Goal: Task Accomplishment & Management: Manage account settings

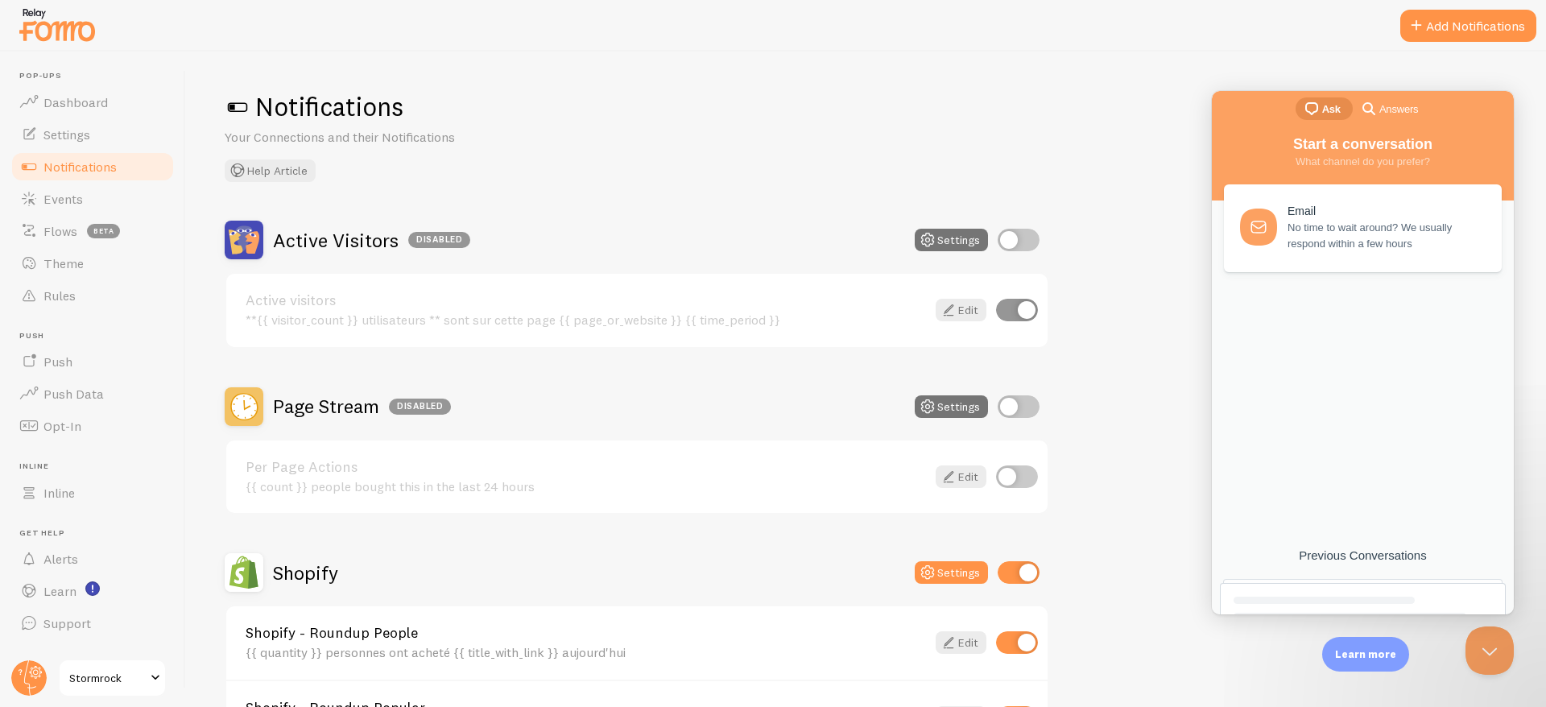
scroll to position [250, 0]
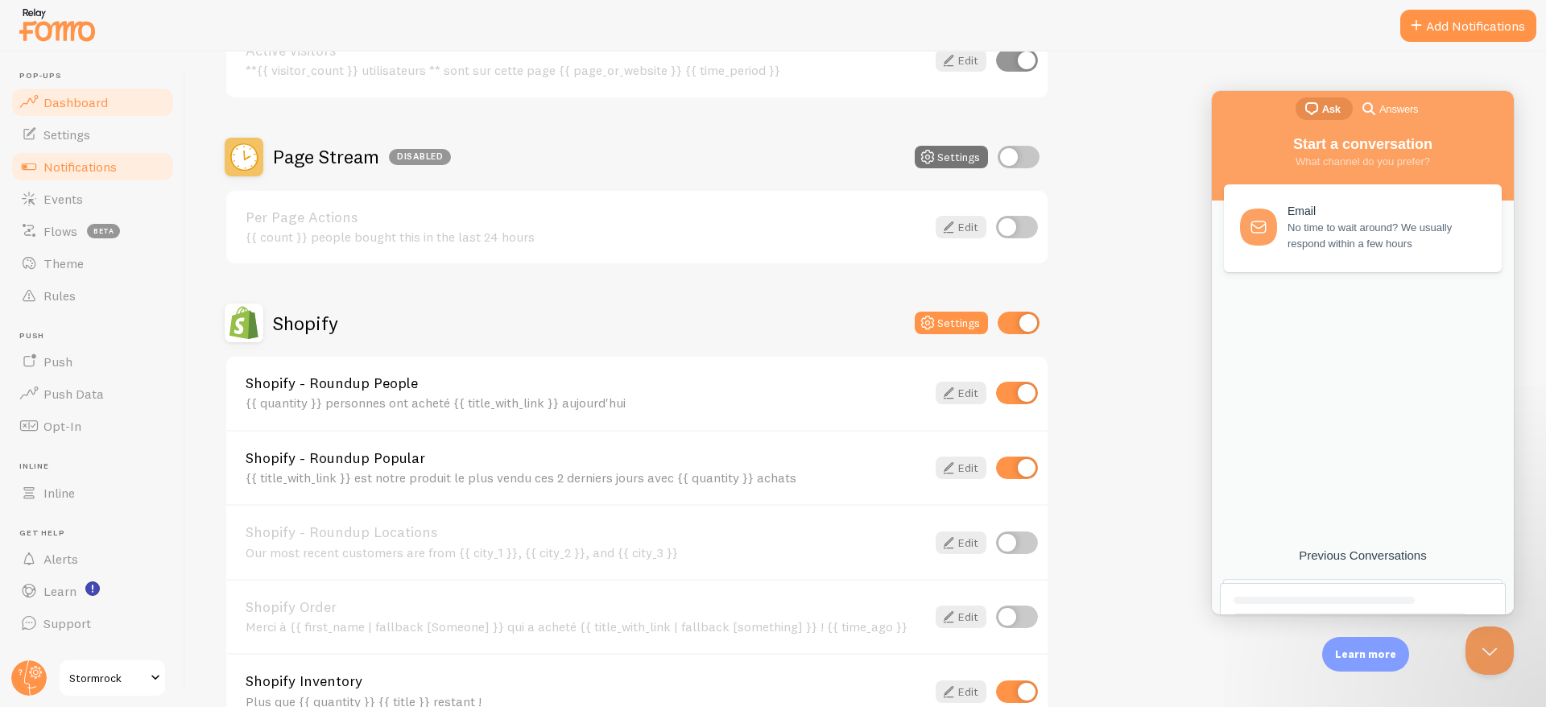
click at [88, 108] on span "Dashboard" at bounding box center [75, 102] width 64 height 16
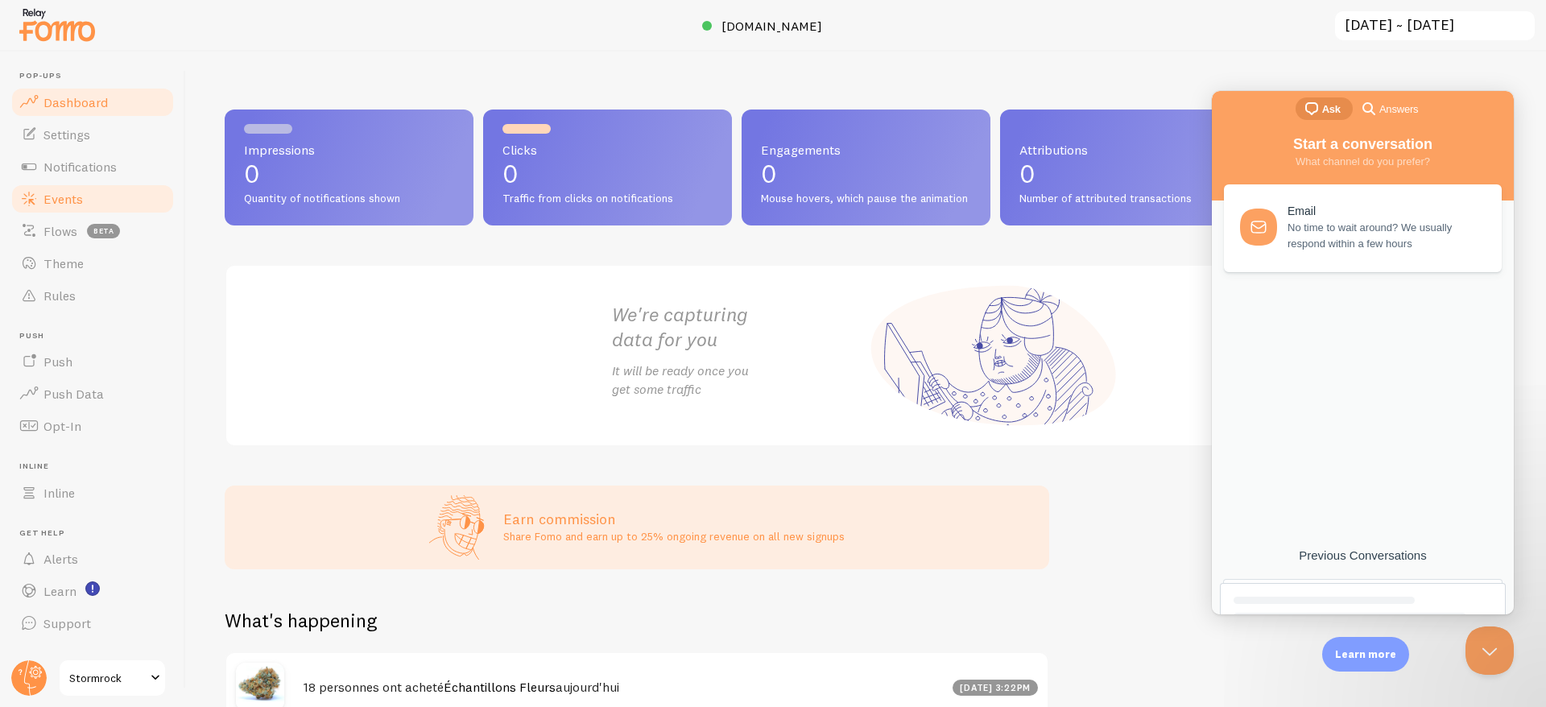
click at [68, 204] on span "Events" at bounding box center [62, 199] width 39 height 16
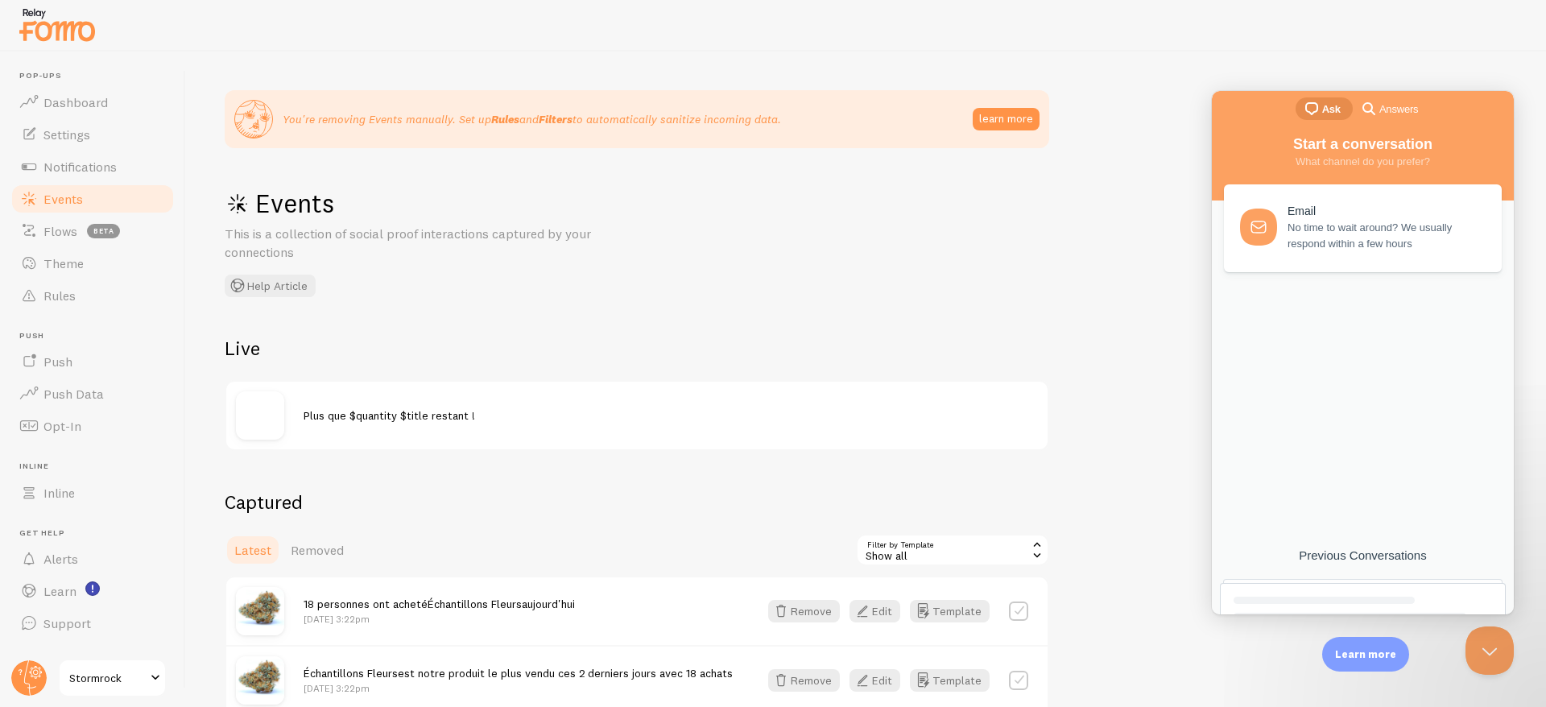
scroll to position [85, 0]
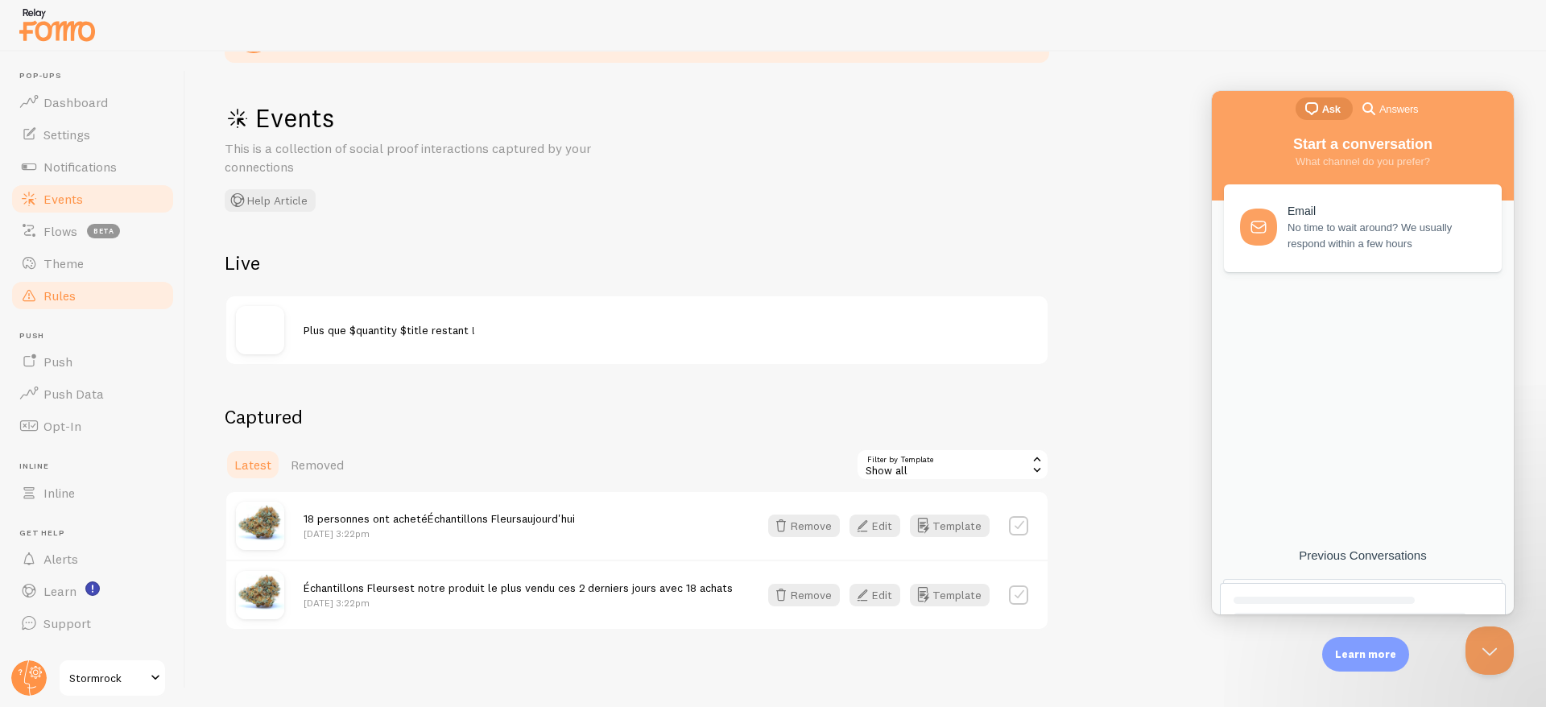
click at [50, 299] on span "Rules" at bounding box center [59, 295] width 32 height 16
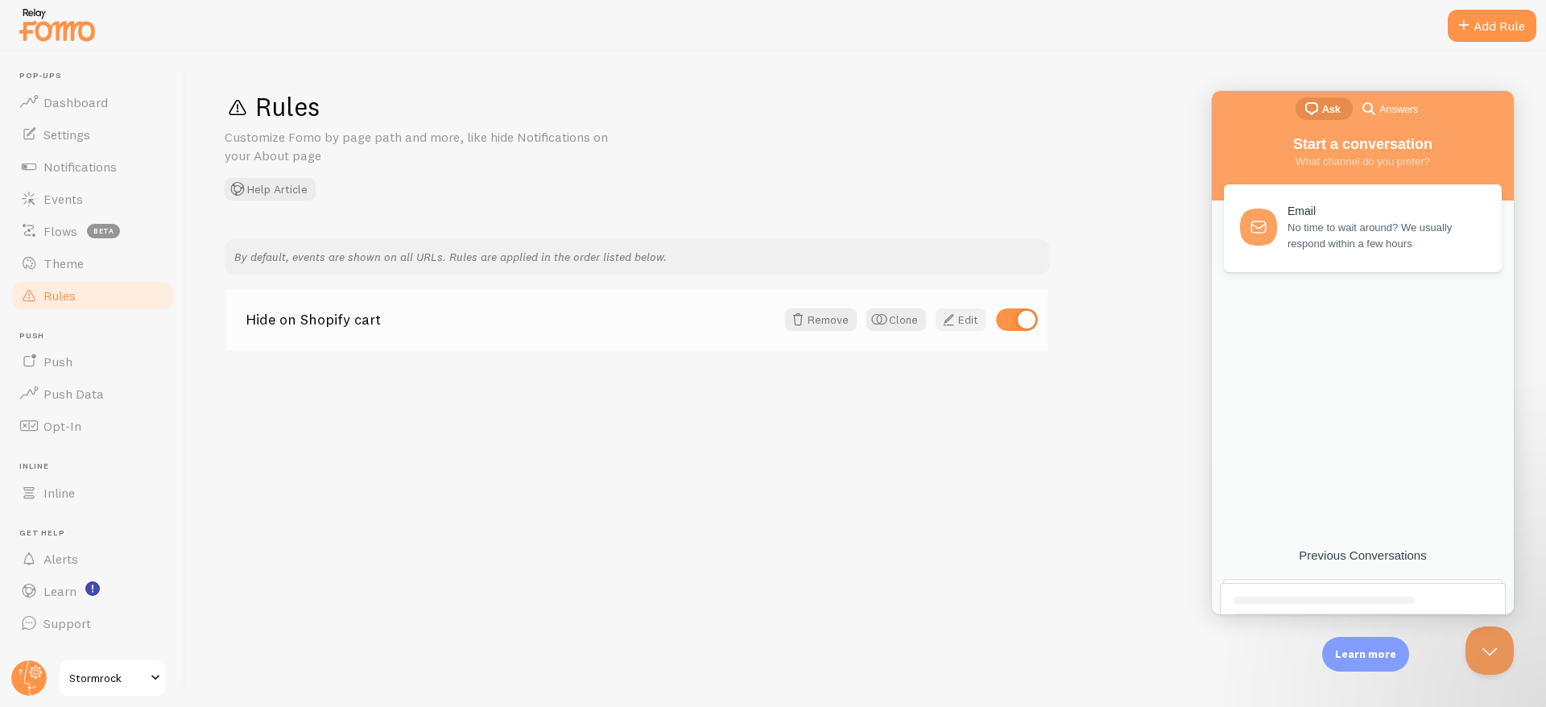
click at [959, 318] on link "Edit" at bounding box center [960, 319] width 51 height 23
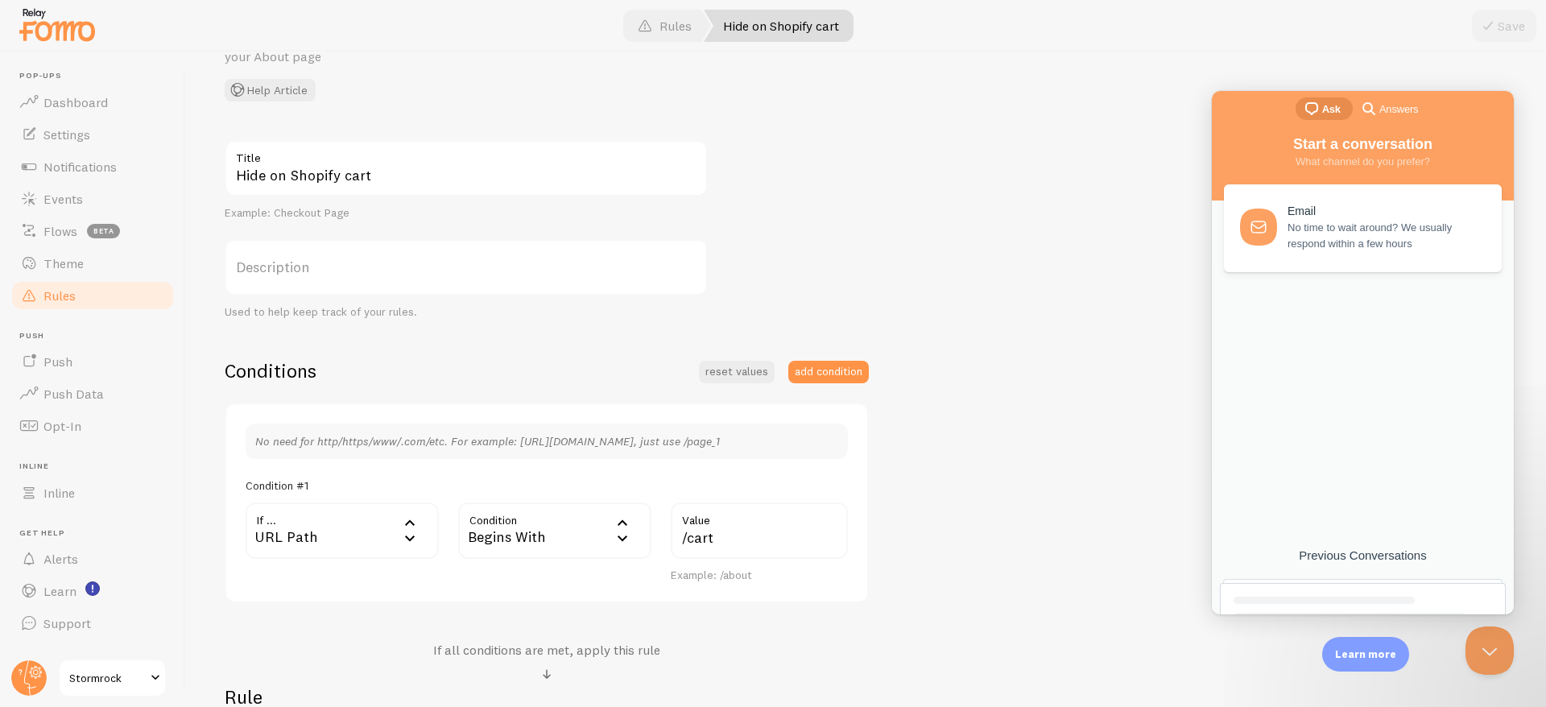
scroll to position [360, 0]
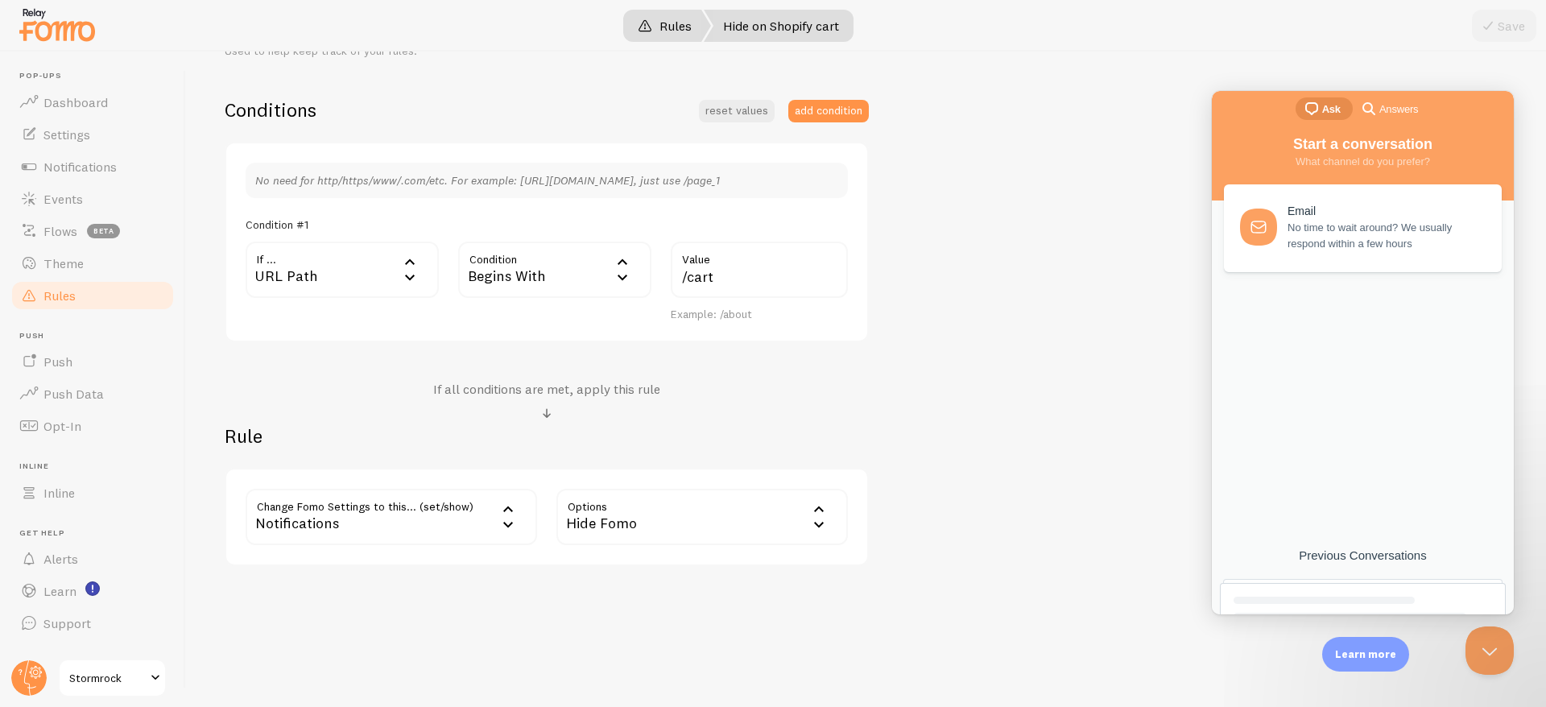
click at [667, 19] on link "Rules" at bounding box center [664, 26] width 93 height 32
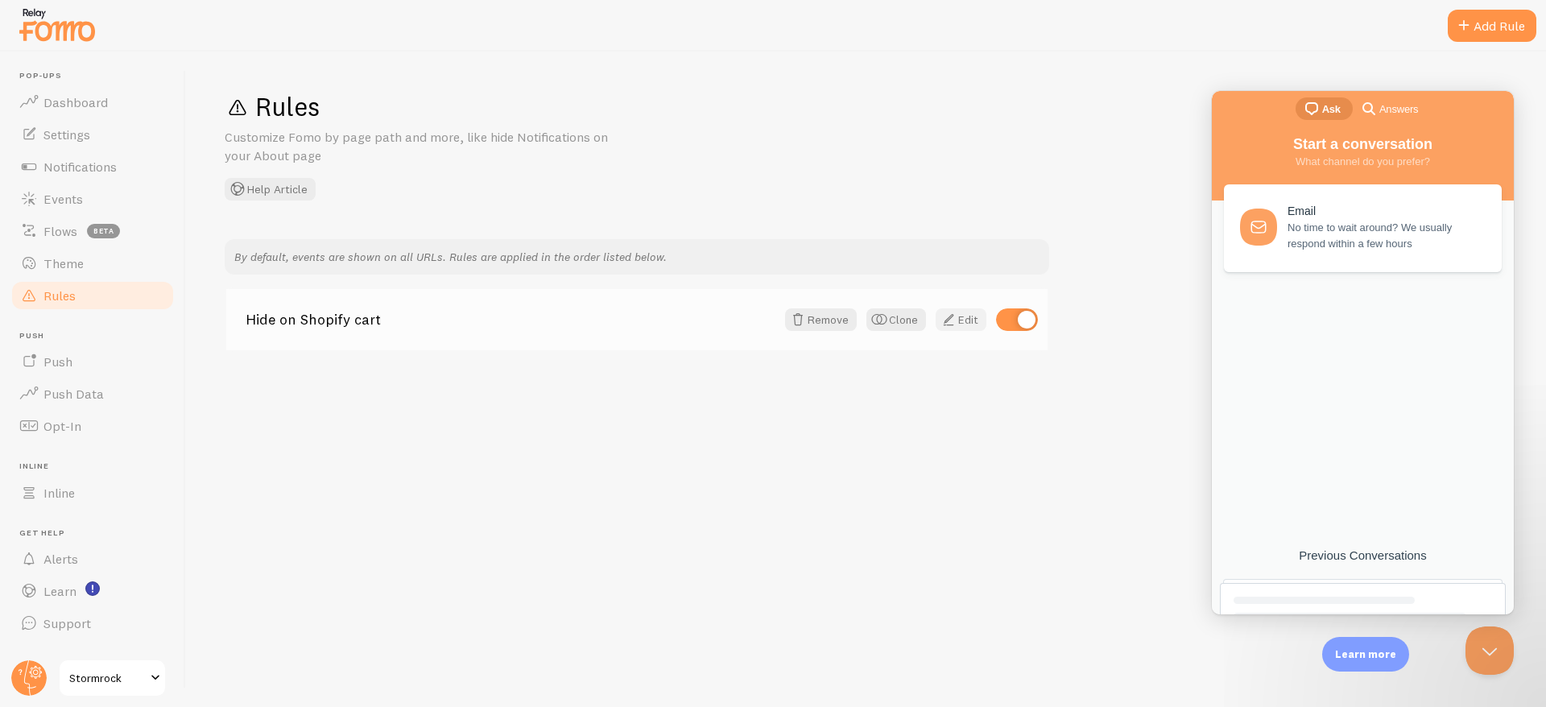
click at [968, 320] on link "Edit" at bounding box center [960, 319] width 51 height 23
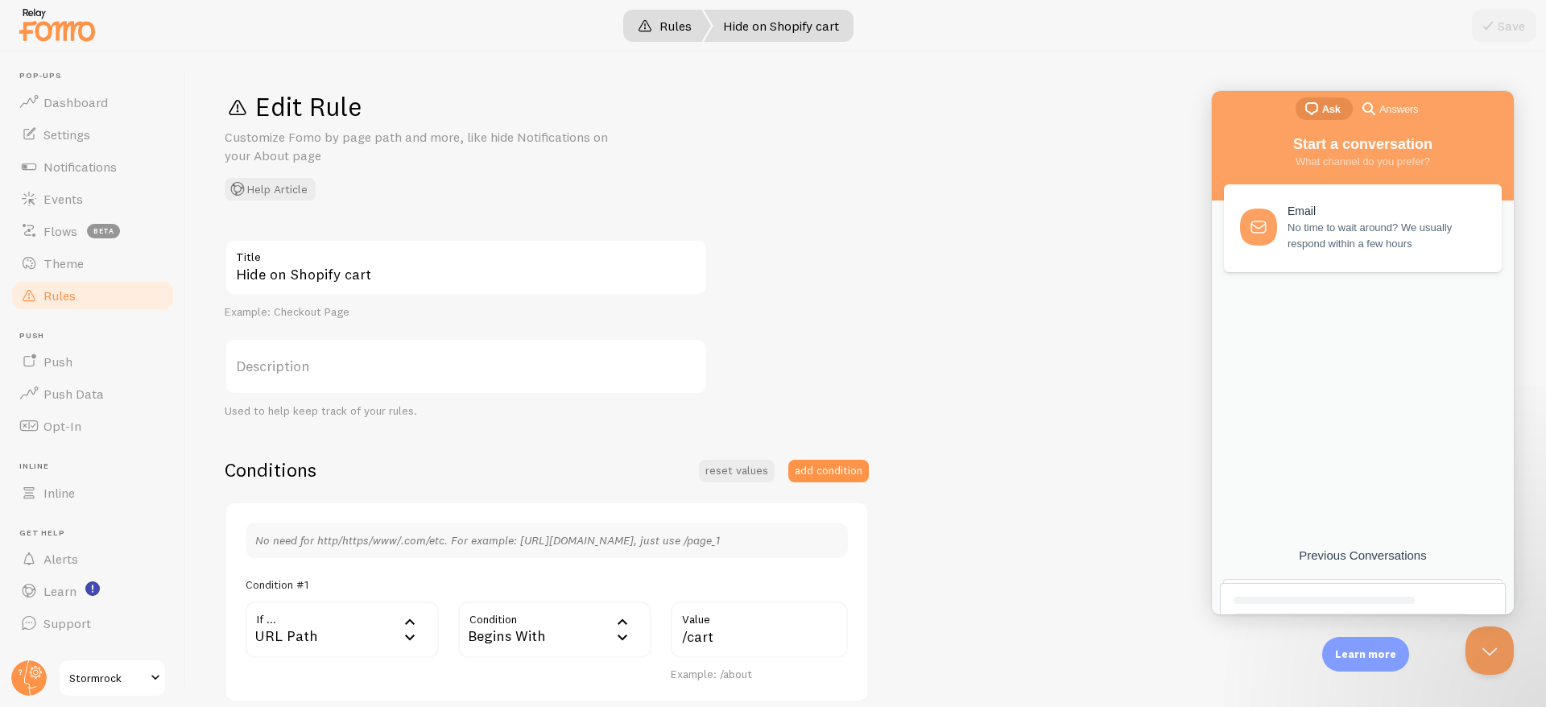
click at [671, 27] on link "Rules" at bounding box center [664, 26] width 93 height 32
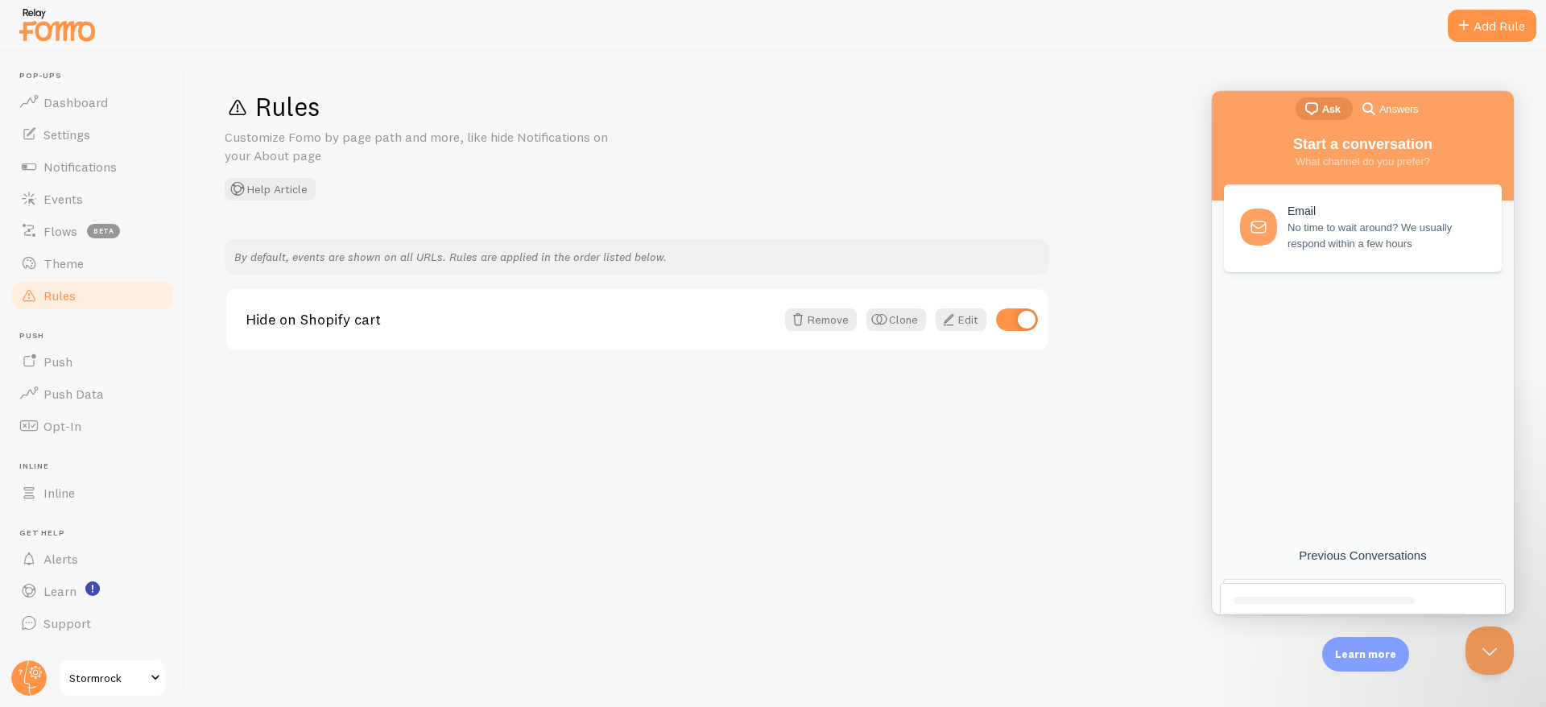
click at [431, 419] on div "Rules Customize Fomo by page path and more, like hide Notifications on your Abo…" at bounding box center [866, 379] width 1360 height 655
click at [379, 151] on p "Customize Fomo by page path and more, like hide Notifications on your About page" at bounding box center [418, 146] width 386 height 37
click at [1493, 641] on button "Close Beacon popover" at bounding box center [1486, 647] width 48 height 48
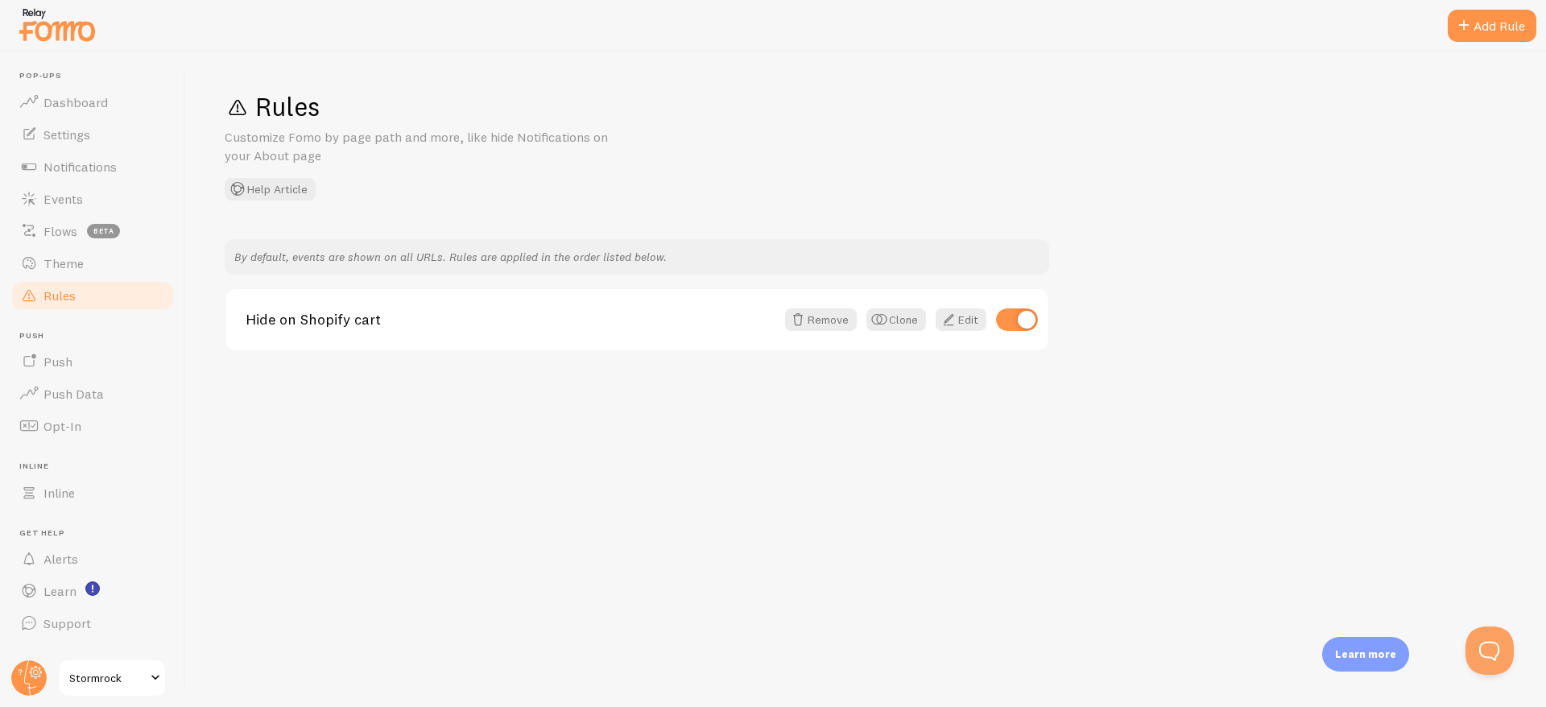
click at [1192, 304] on div "By default, events are shown on all URLs. Rules are applied in the order listed…" at bounding box center [866, 295] width 1282 height 113
click at [1480, 22] on div "Add Rule" at bounding box center [1491, 26] width 89 height 32
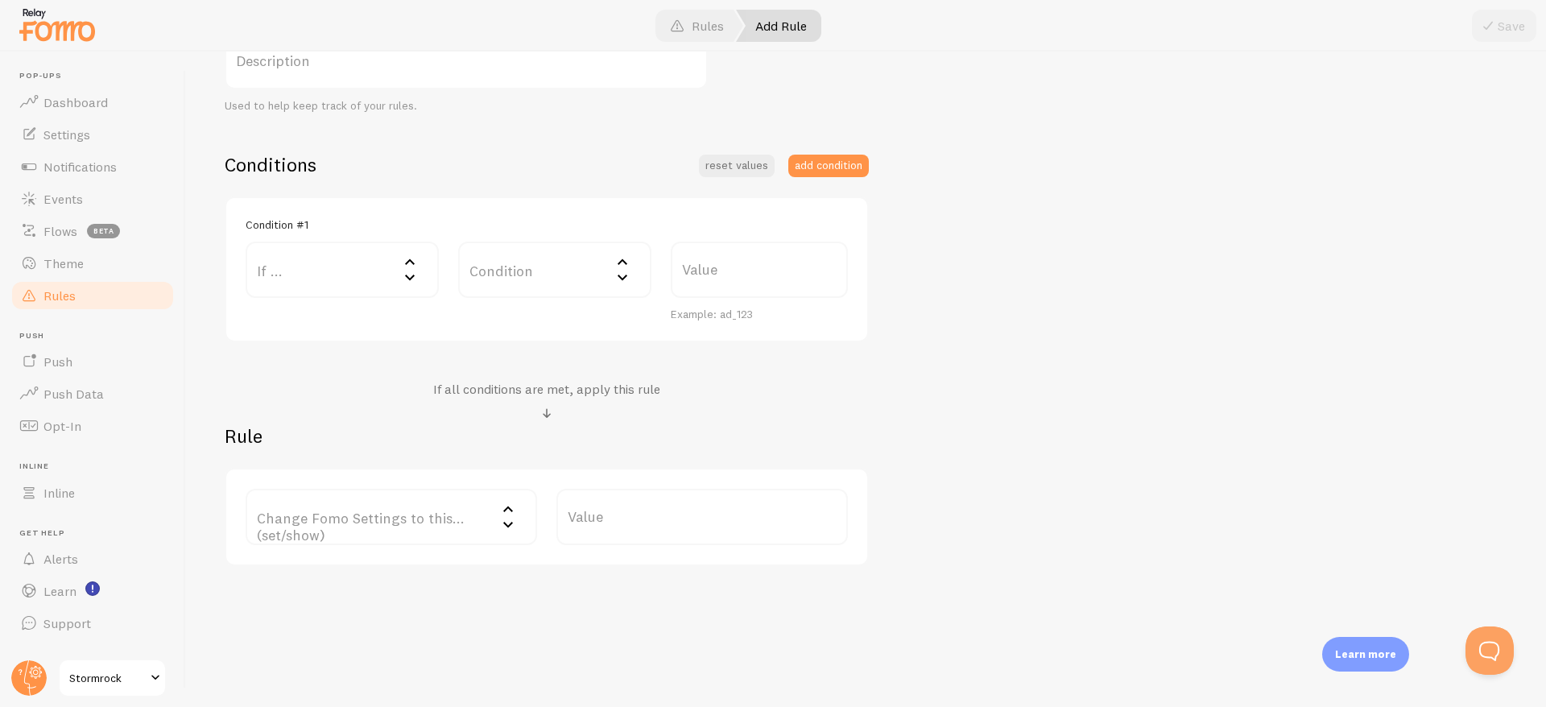
click at [395, 275] on label "If ..." at bounding box center [342, 270] width 193 height 56
click at [1495, 646] on button "Open Beacon popover" at bounding box center [1486, 647] width 48 height 48
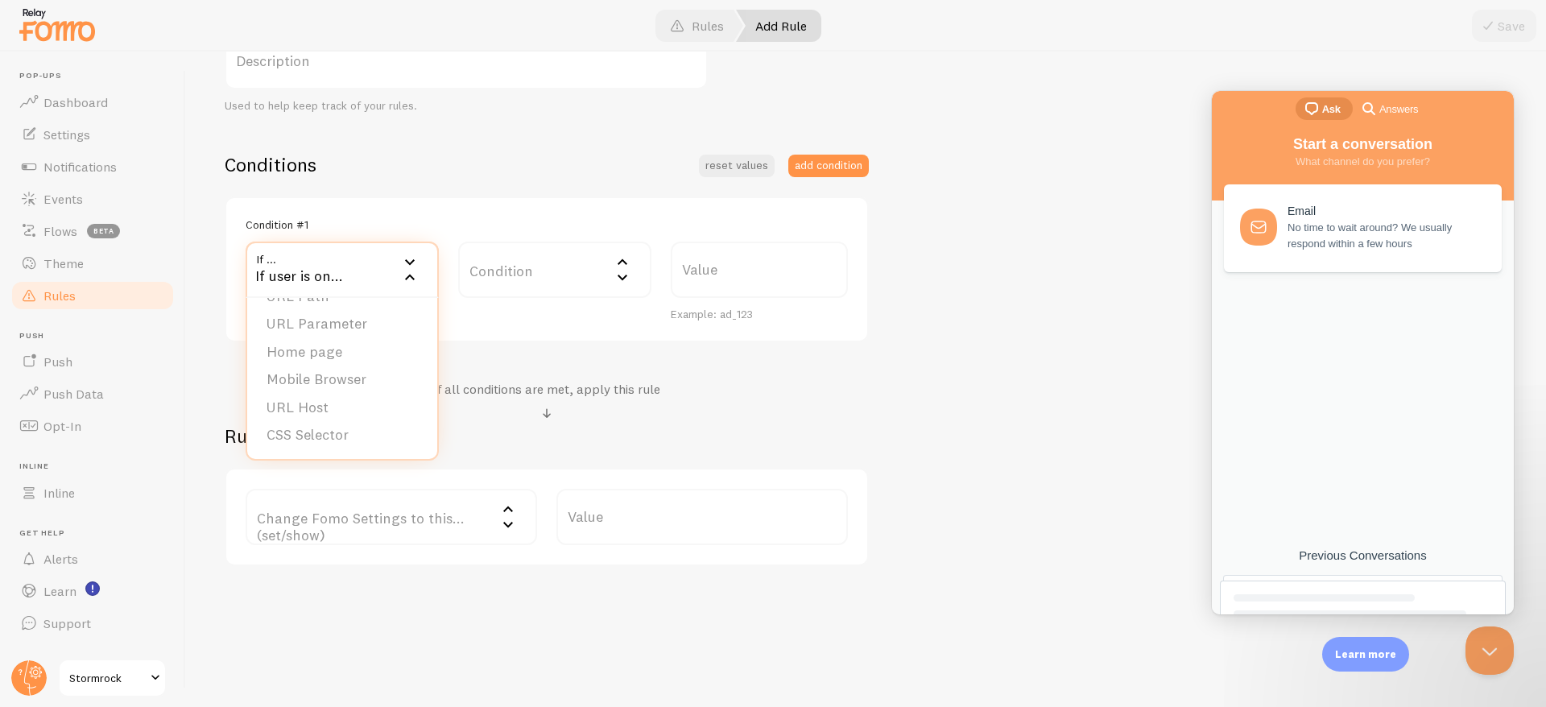
click at [1329, 557] on div "Previous Conversations" at bounding box center [1363, 555] width 286 height 14
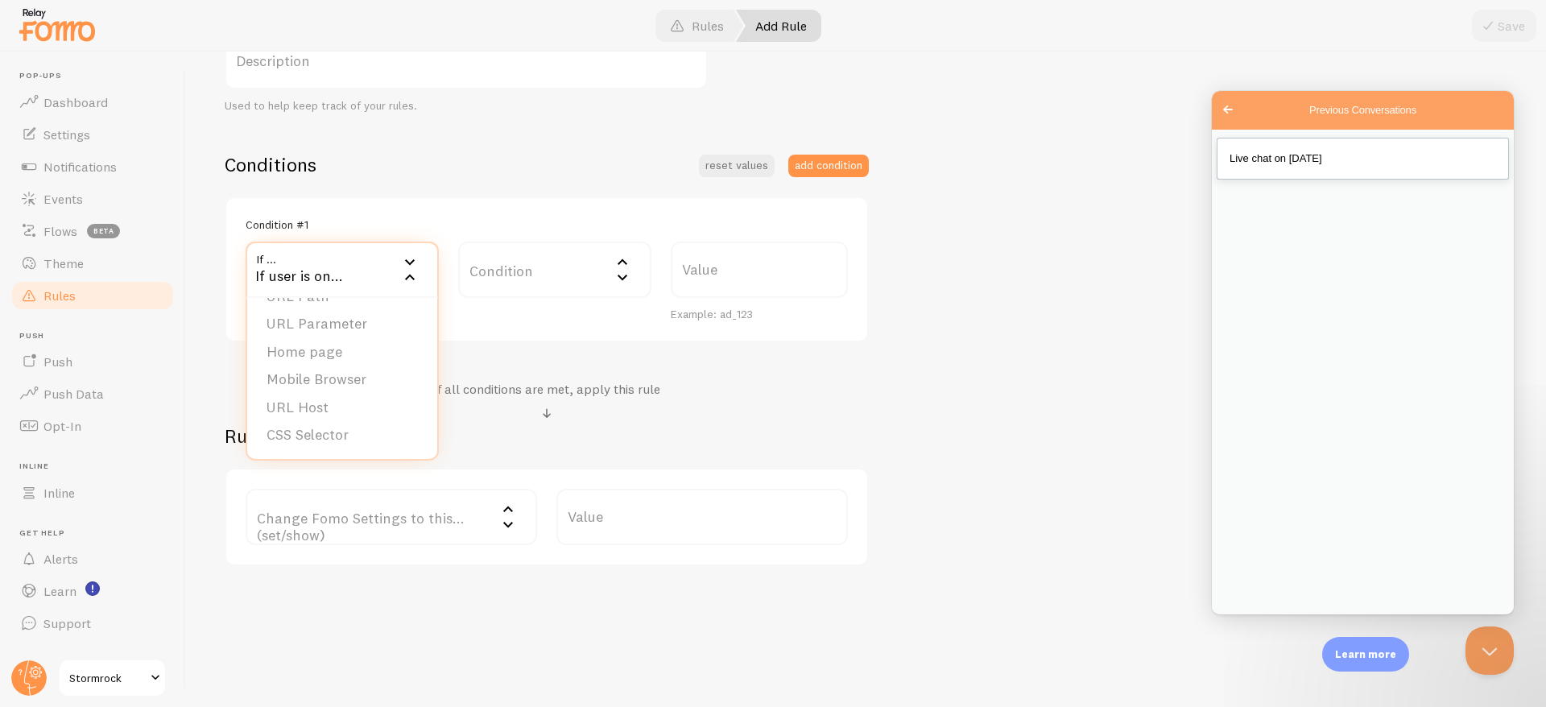
click at [1301, 170] on link "Live chat on Sep 1" at bounding box center [1362, 159] width 292 height 42
click at [1348, 55] on div "Title Example: Checkout Page Description Used to help keep track of your rules.…" at bounding box center [866, 250] width 1282 height 632
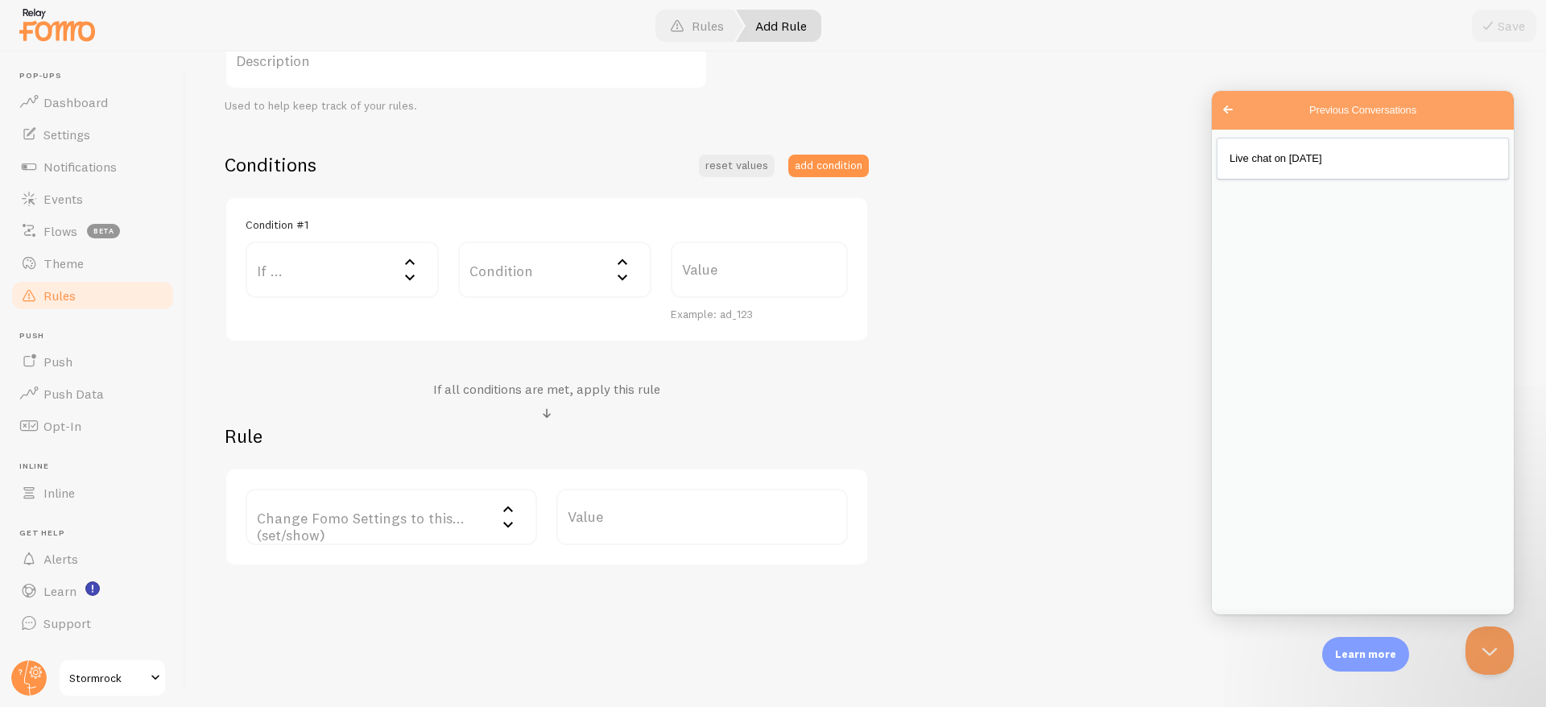
scroll to position [432, 0]
click at [400, 280] on icon at bounding box center [409, 276] width 19 height 19
click at [339, 274] on div "If user is on..." at bounding box center [342, 270] width 193 height 56
click at [394, 275] on label "If ..." at bounding box center [342, 270] width 193 height 56
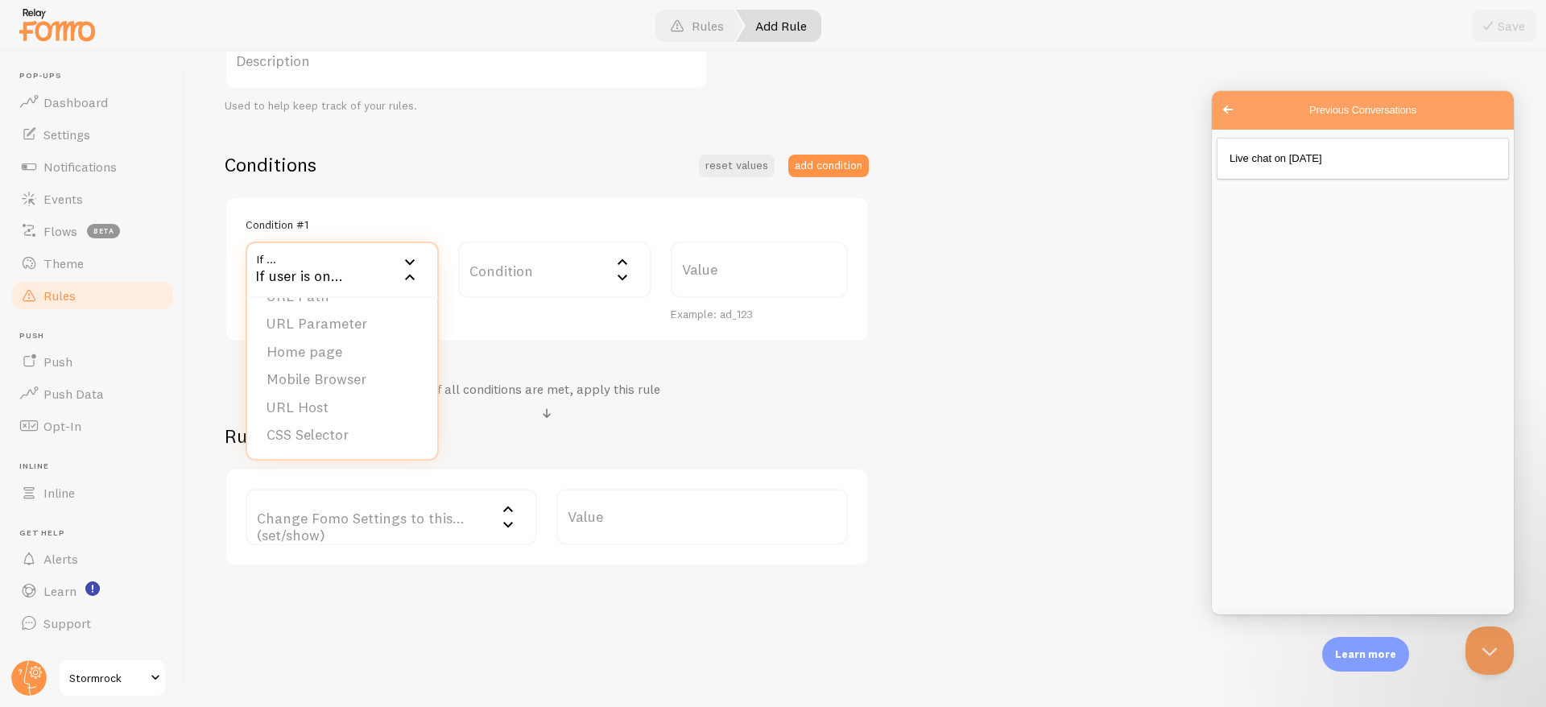
click at [551, 364] on div "Conditions reset values add condition Condition #1 If ... If user is on... URL …" at bounding box center [547, 359] width 644 height 414
click at [544, 267] on label "Condition" at bounding box center [554, 270] width 193 height 56
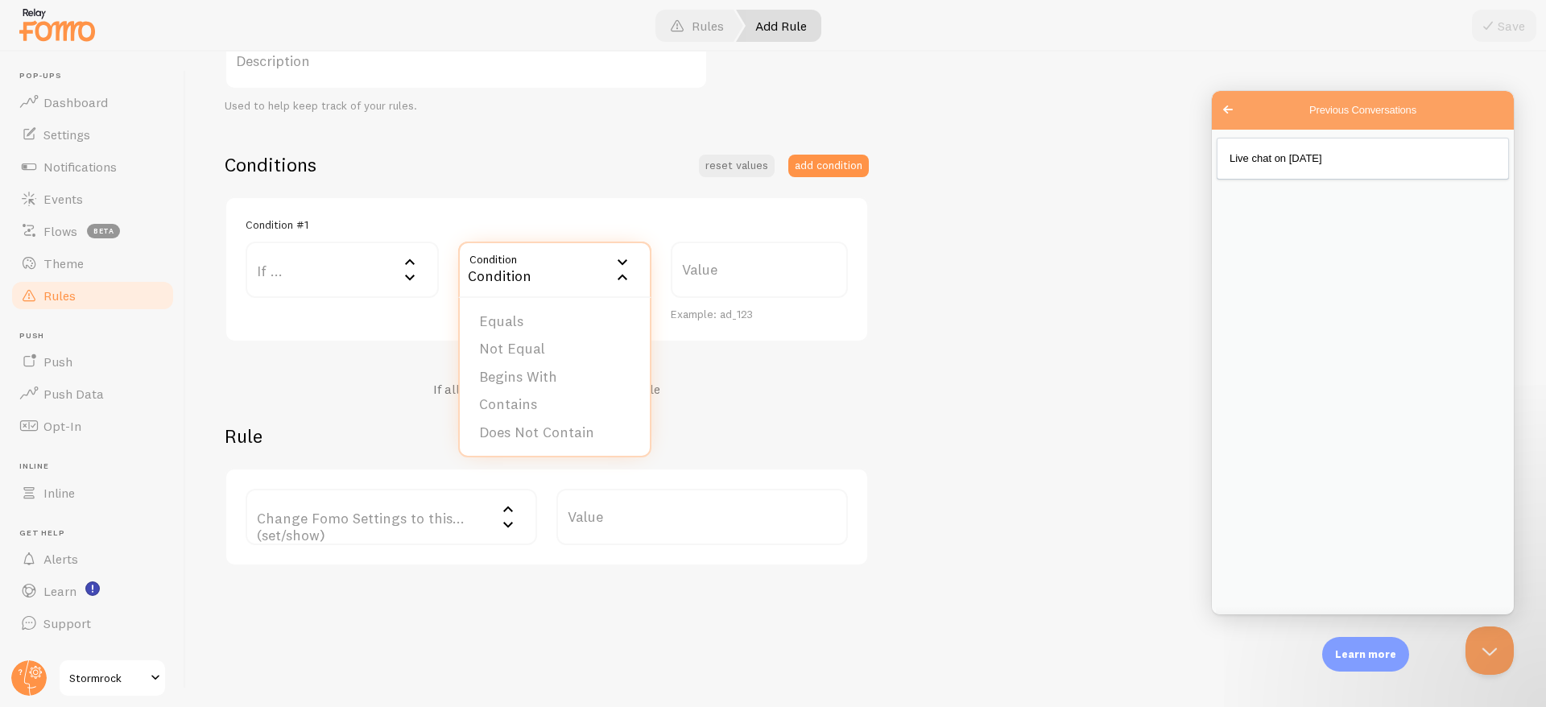
click at [379, 229] on div "Condition #1" at bounding box center [547, 224] width 602 height 14
click at [731, 163] on button "reset values" at bounding box center [737, 166] width 76 height 23
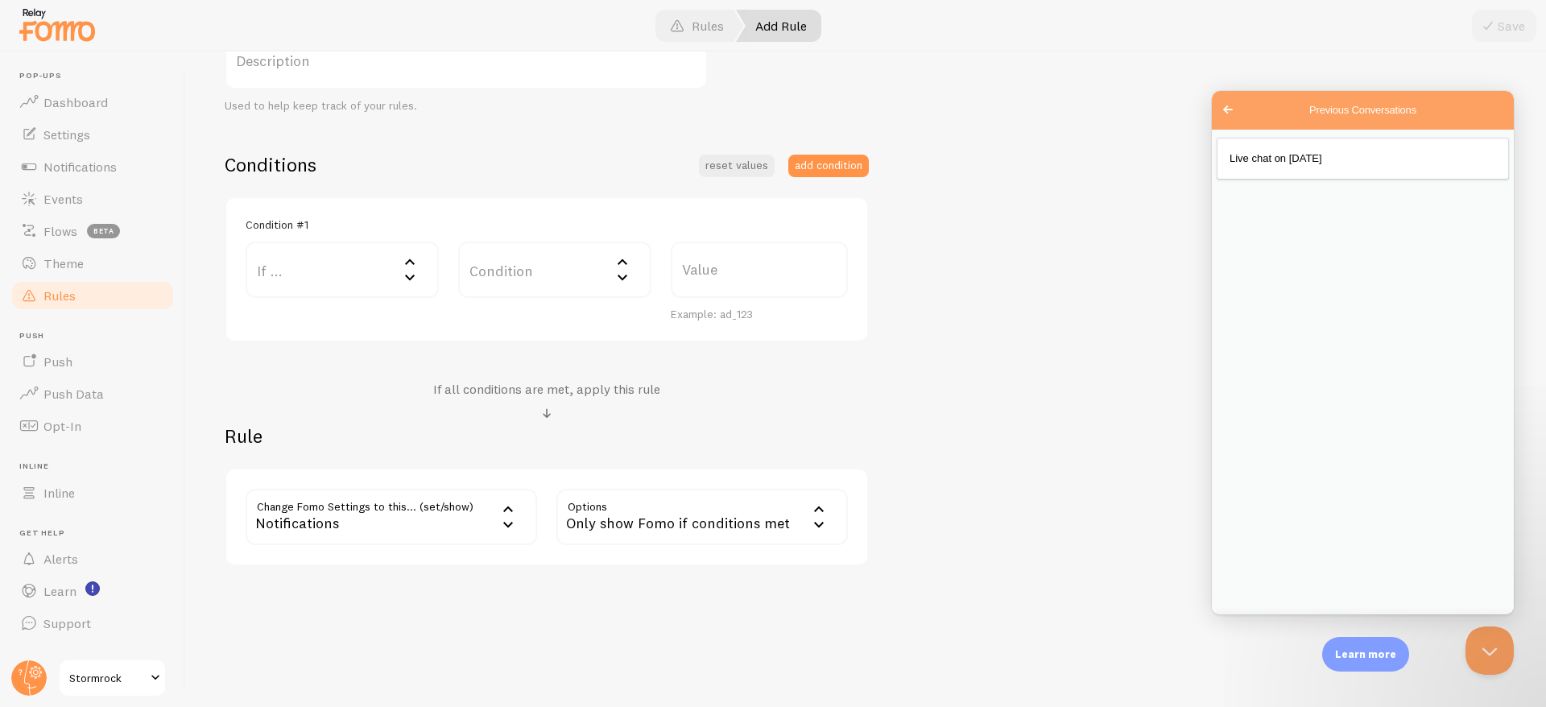
click at [446, 515] on div "Notifications" at bounding box center [391, 517] width 291 height 56
click at [425, 399] on div "If all conditions are met, apply this rule" at bounding box center [547, 402] width 644 height 43
click at [415, 273] on icon at bounding box center [409, 276] width 19 height 19
click at [316, 279] on div "If user is on..." at bounding box center [342, 270] width 193 height 56
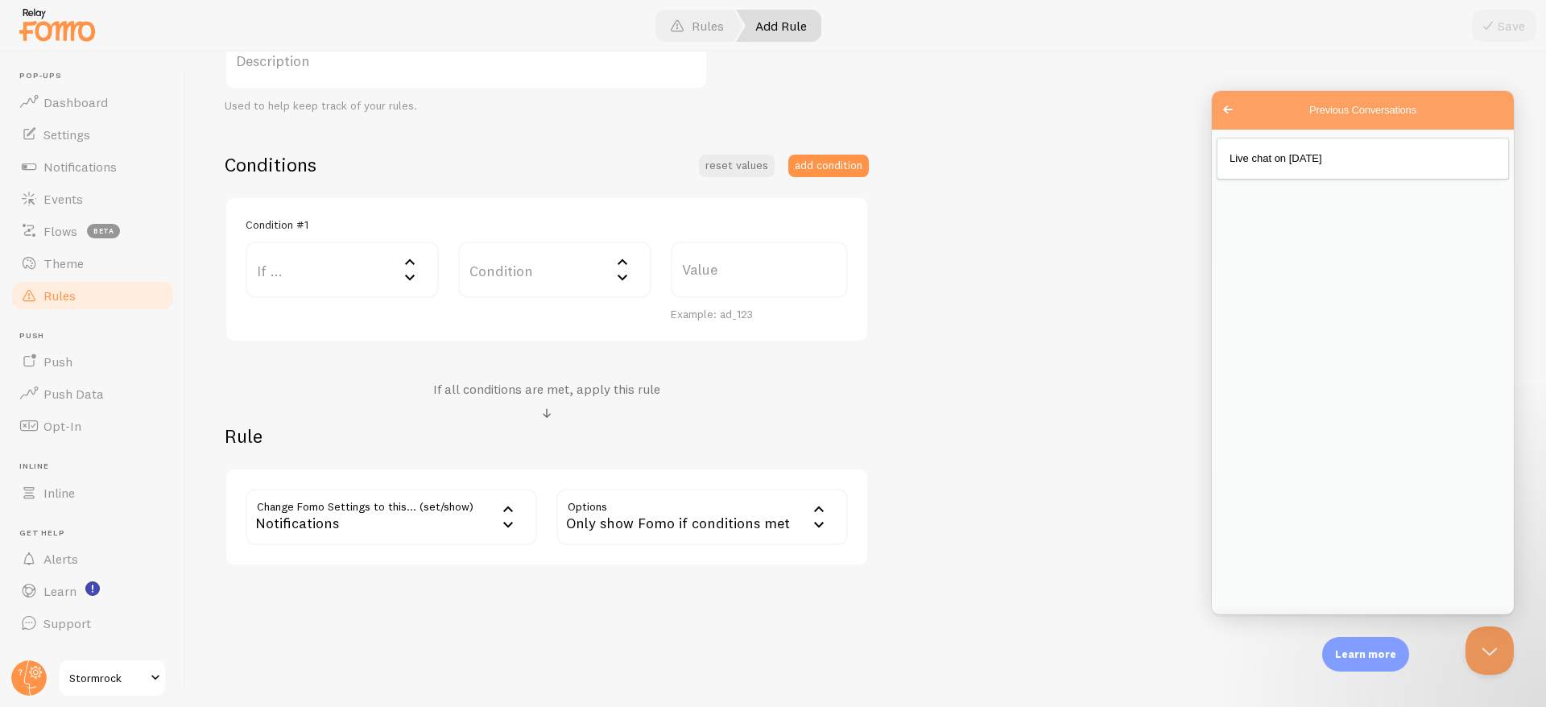
click at [312, 268] on label "If ..." at bounding box center [342, 270] width 193 height 56
click at [309, 332] on li "URL Path" at bounding box center [342, 322] width 190 height 28
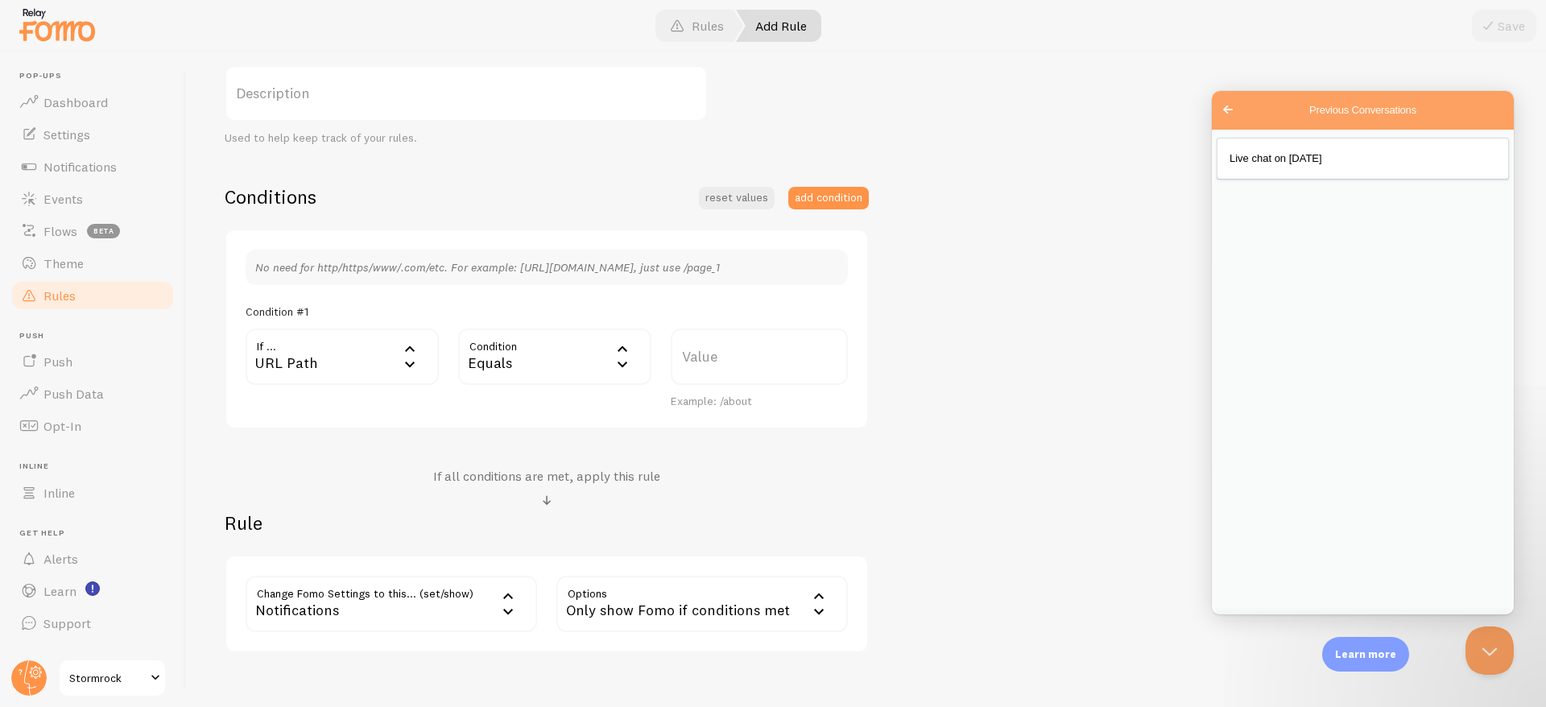
scroll to position [305, 0]
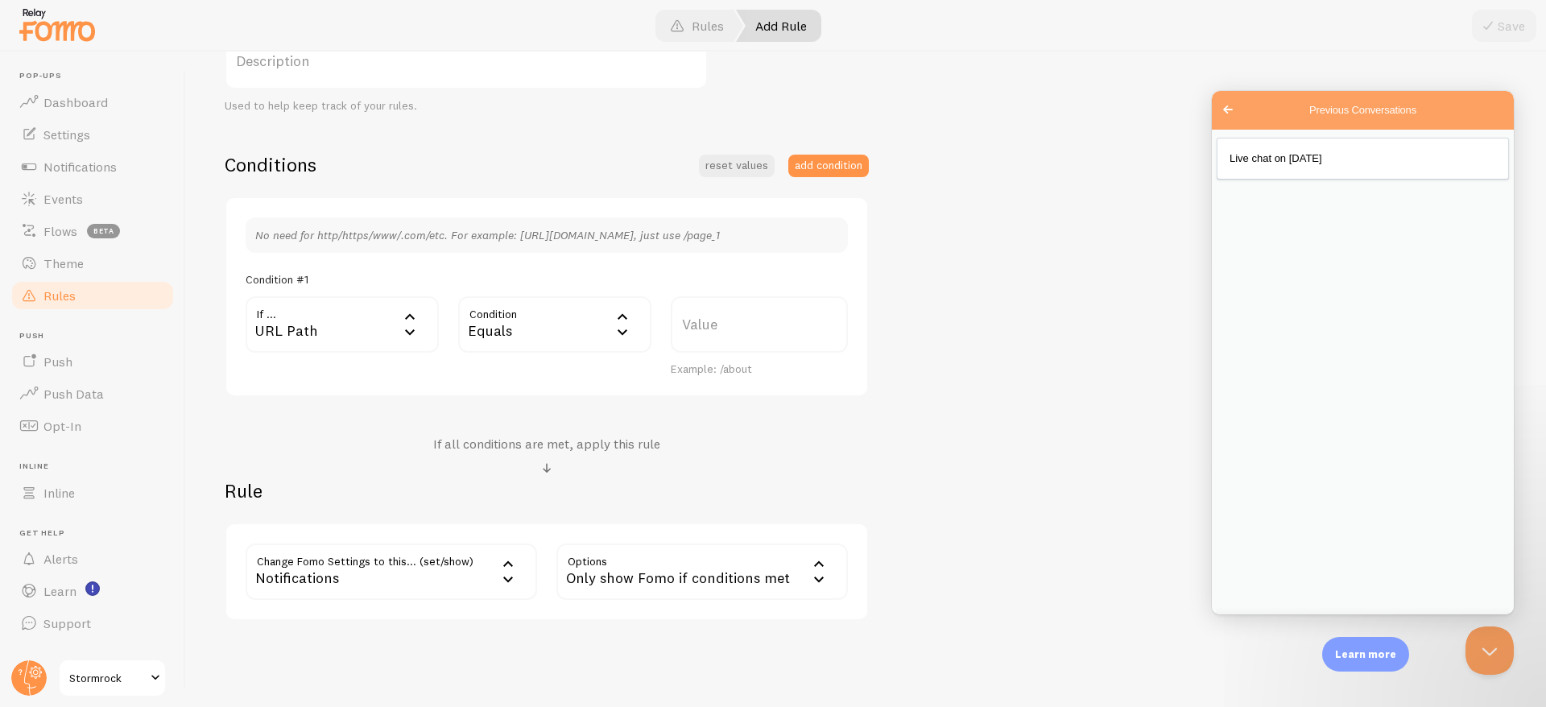
click at [309, 332] on div "URL Path" at bounding box center [342, 324] width 193 height 56
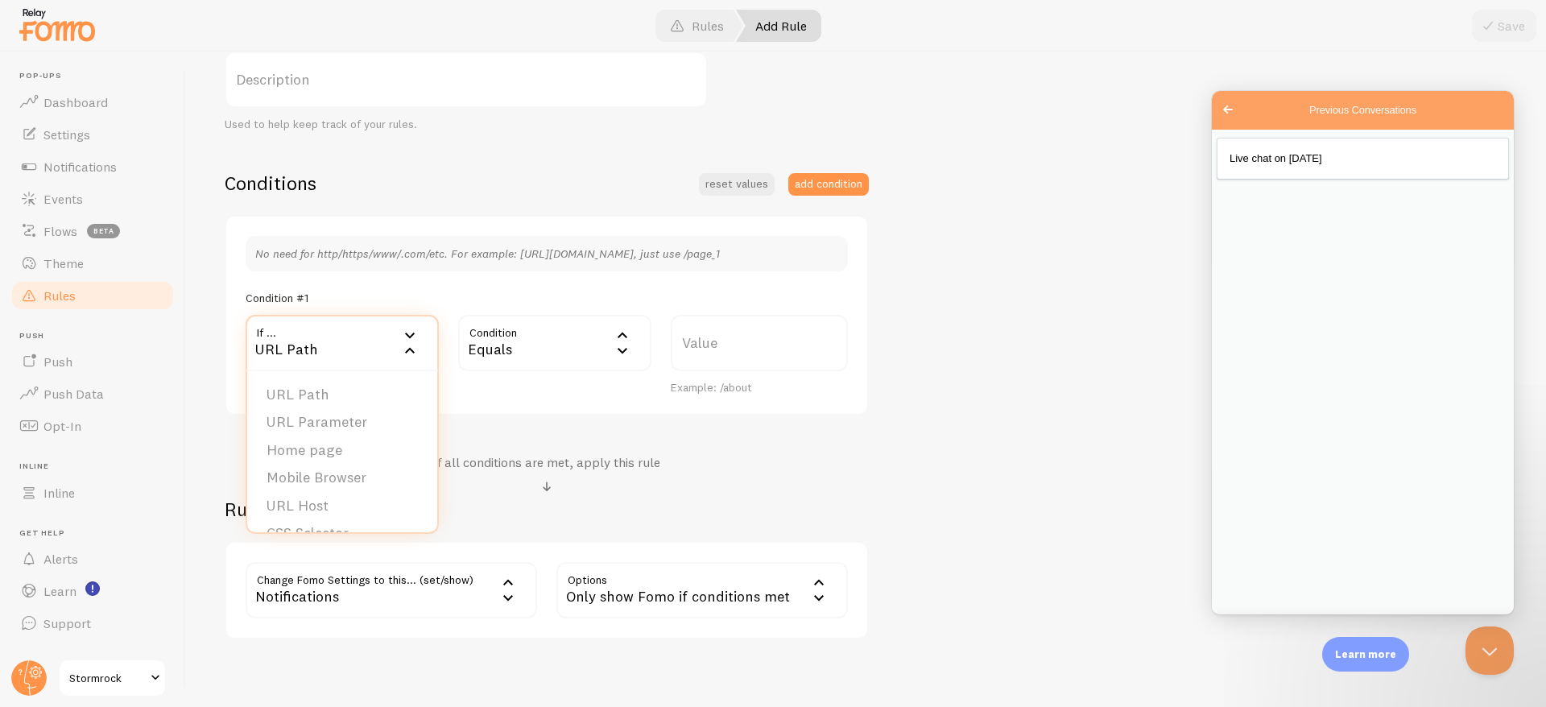
scroll to position [282, 0]
click at [384, 255] on p "No need for http/https/www/.com/etc. For example: http://www.yourwebsite.com/pa…" at bounding box center [546, 258] width 583 height 16
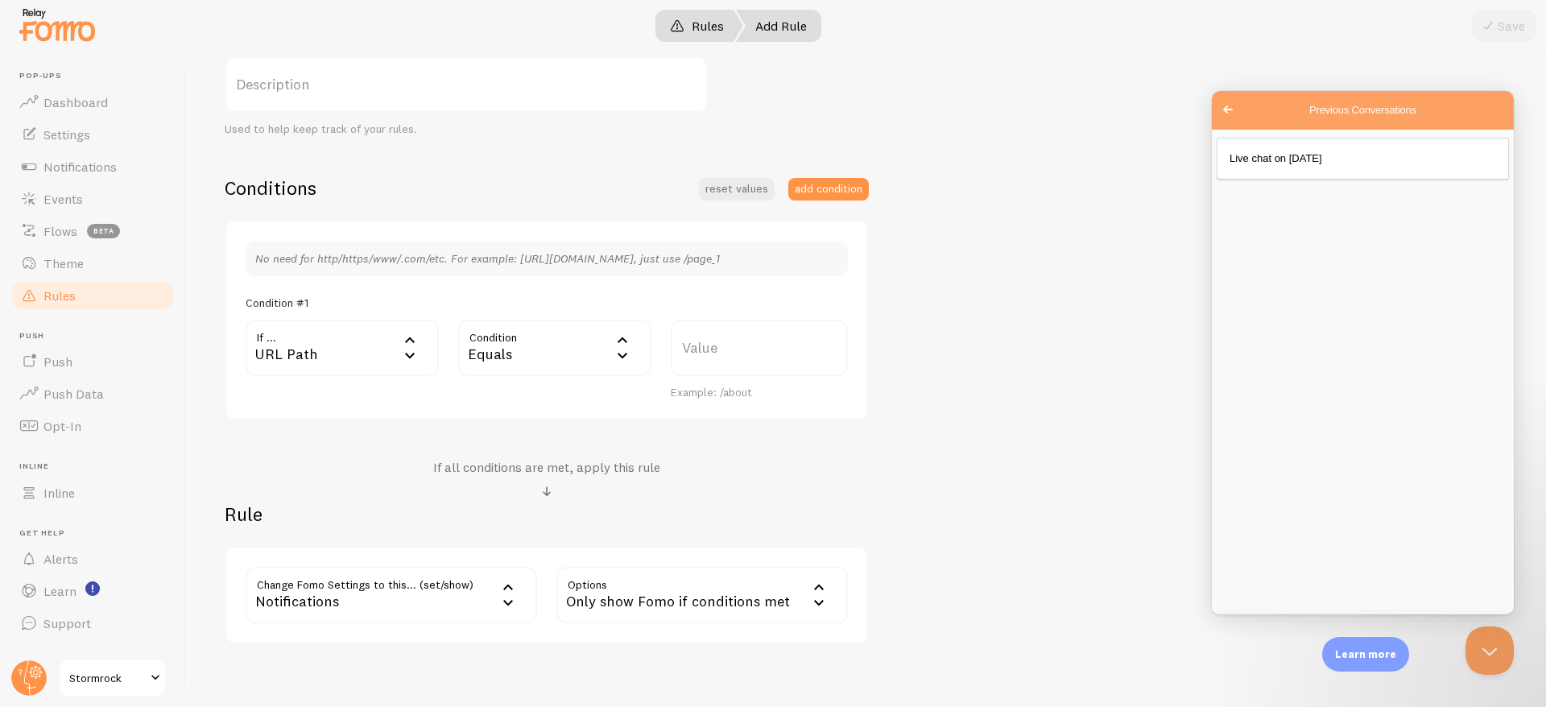
click at [720, 19] on link "Rules" at bounding box center [696, 26] width 93 height 32
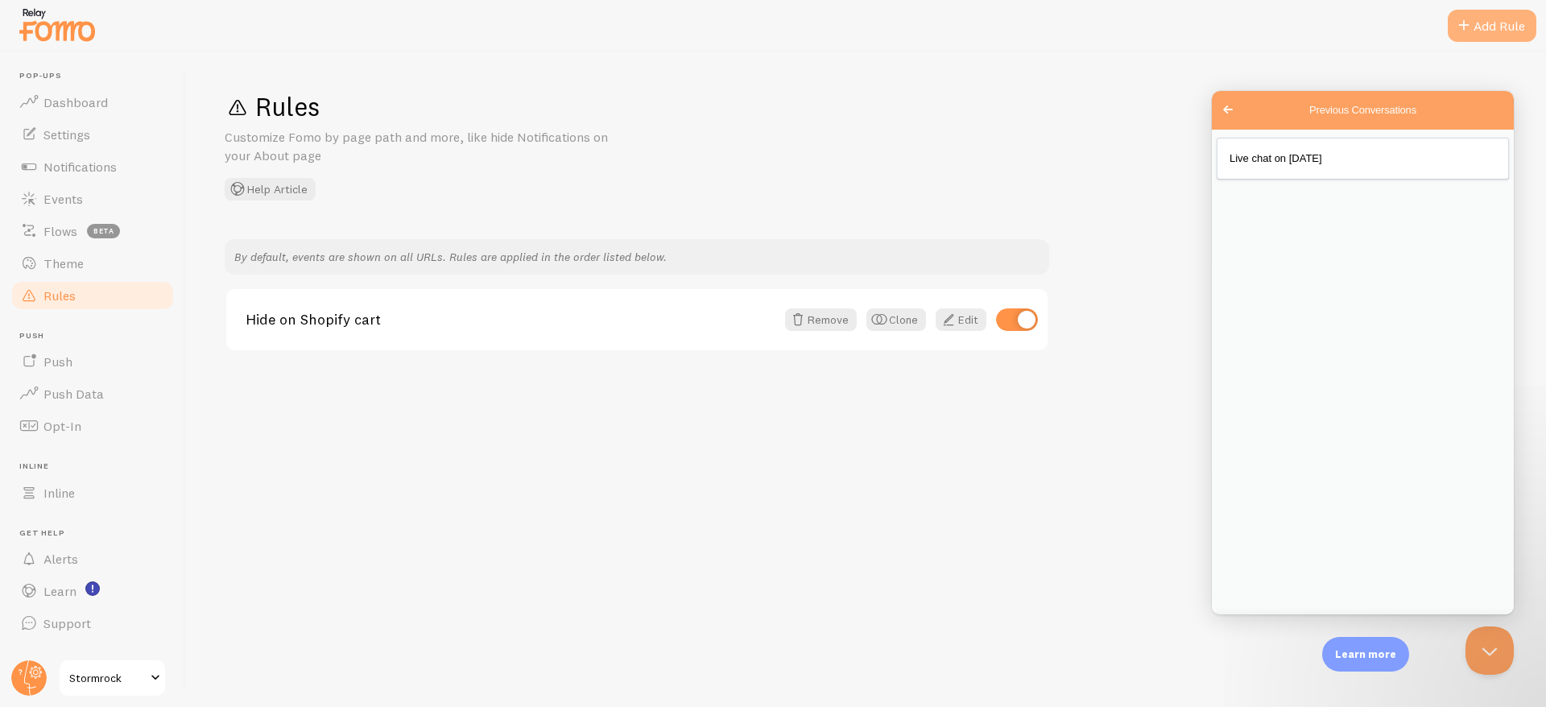
click at [1481, 22] on div "Add Rule" at bounding box center [1491, 26] width 89 height 32
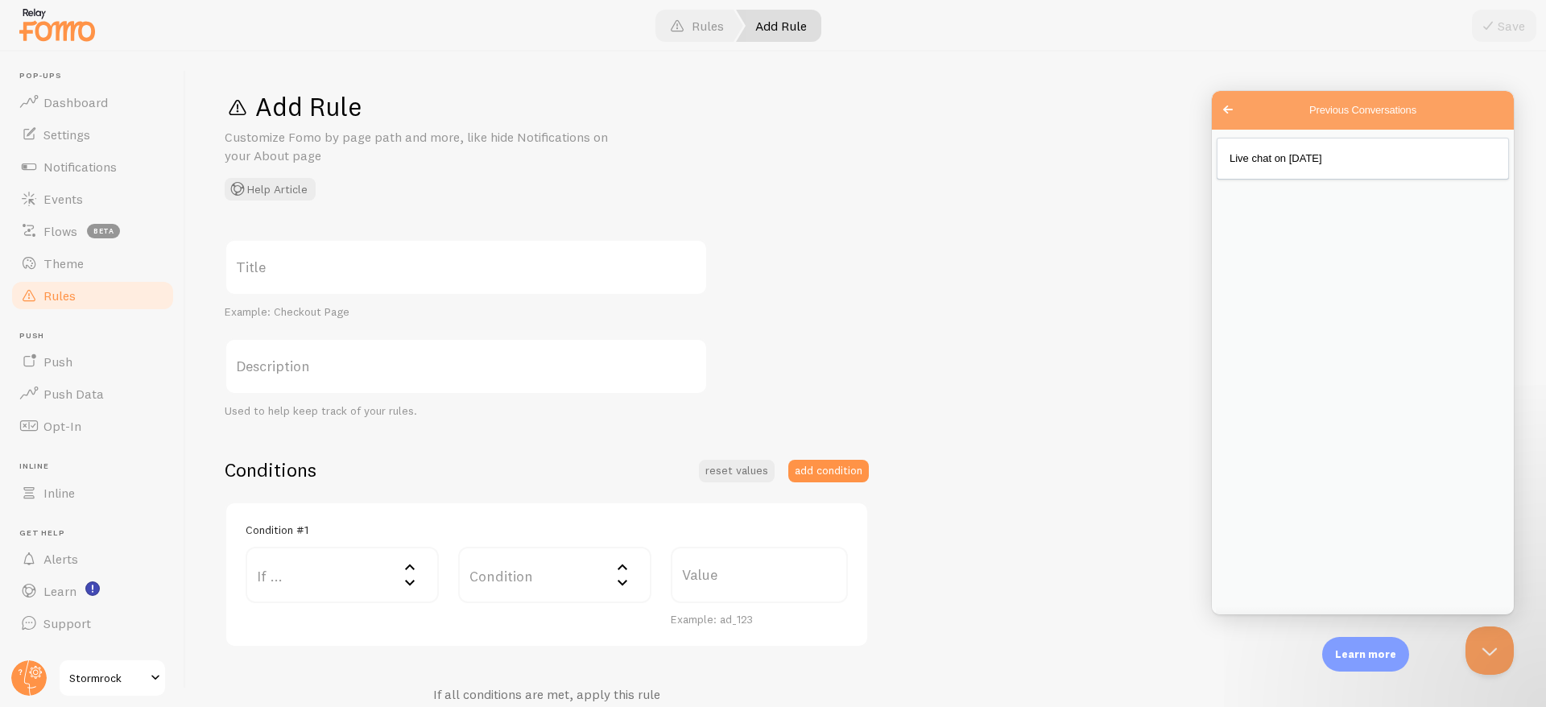
scroll to position [31, 0]
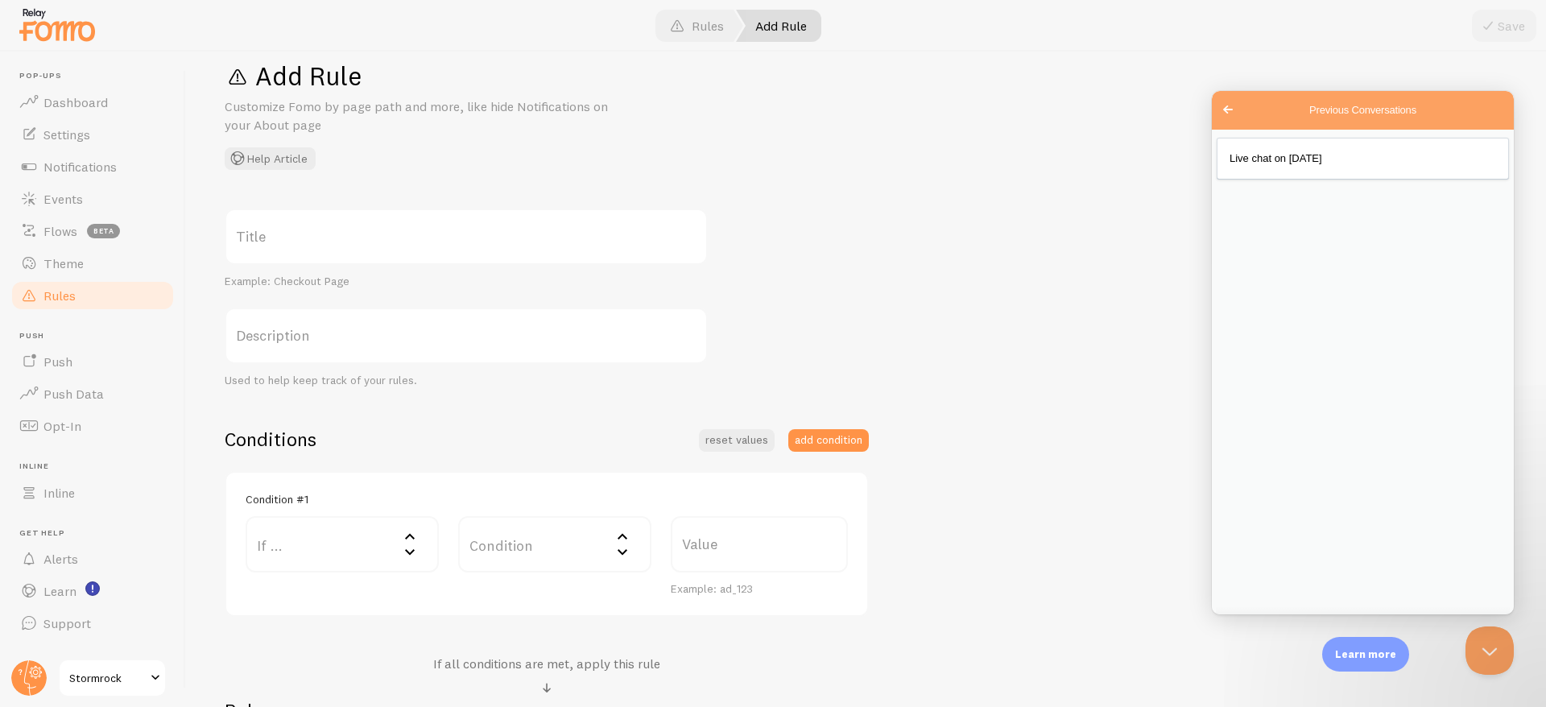
click at [283, 546] on label "If ..." at bounding box center [342, 544] width 193 height 56
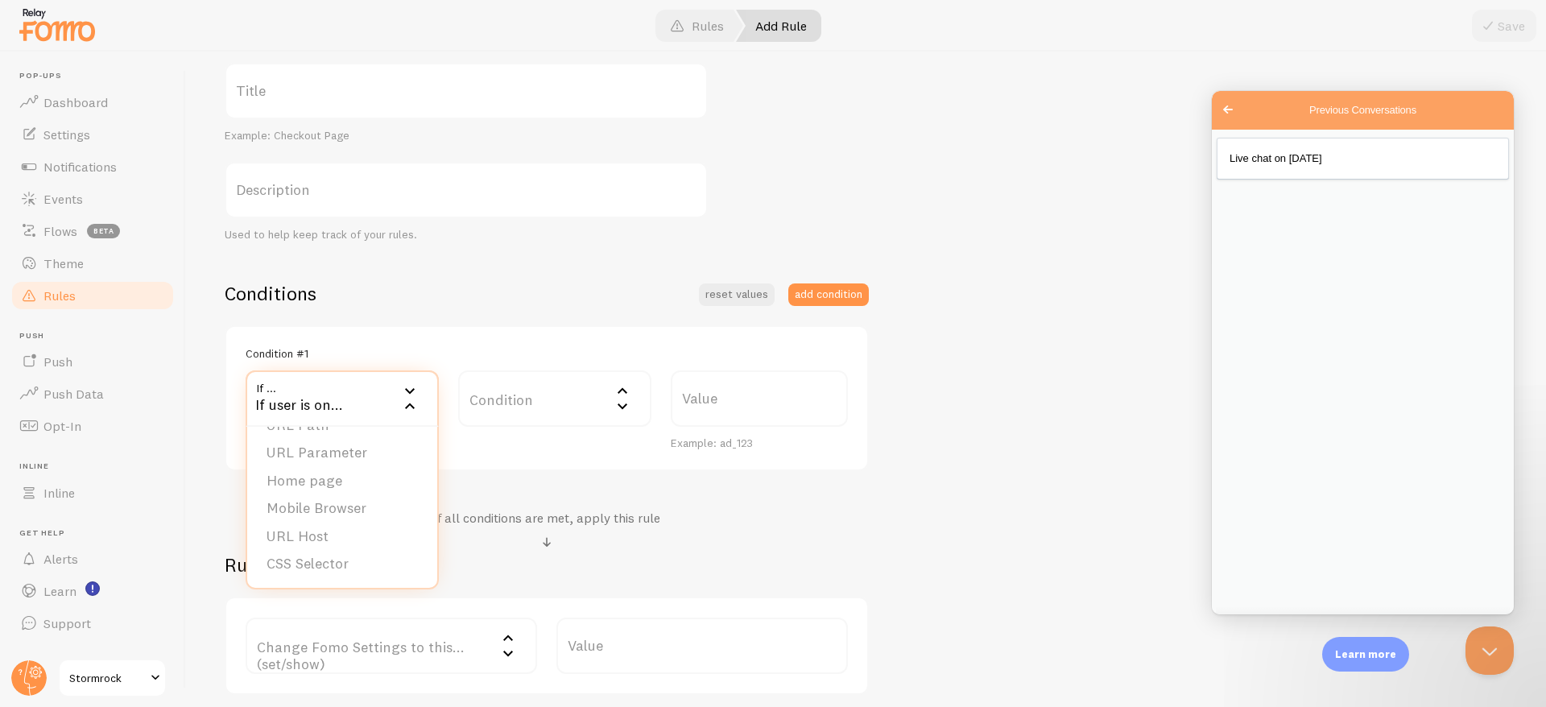
click at [530, 183] on label "Description" at bounding box center [466, 190] width 483 height 56
click at [530, 183] on input "Description" at bounding box center [466, 190] width 483 height 56
click at [79, 200] on span "Events" at bounding box center [62, 199] width 39 height 16
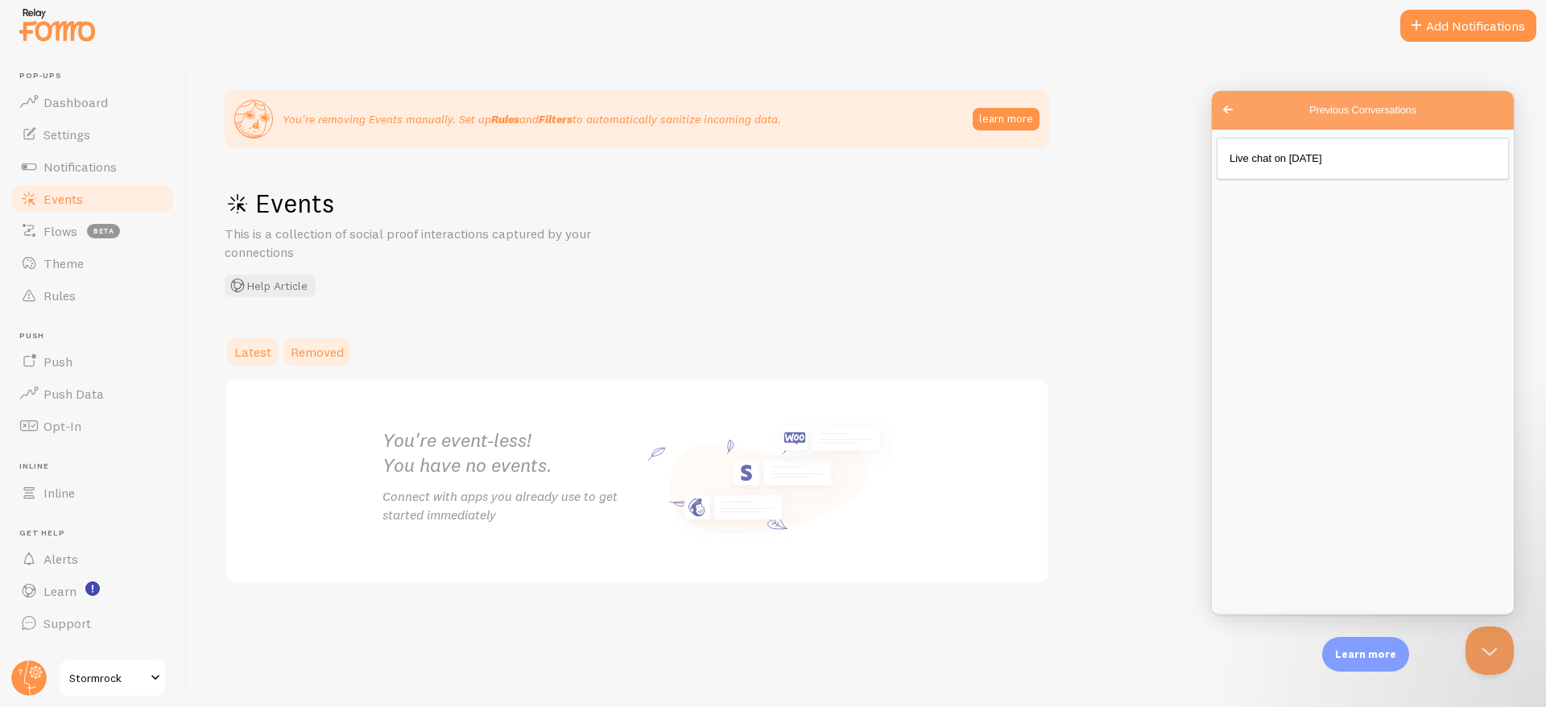
click at [310, 360] on link "Removed" at bounding box center [317, 352] width 72 height 32
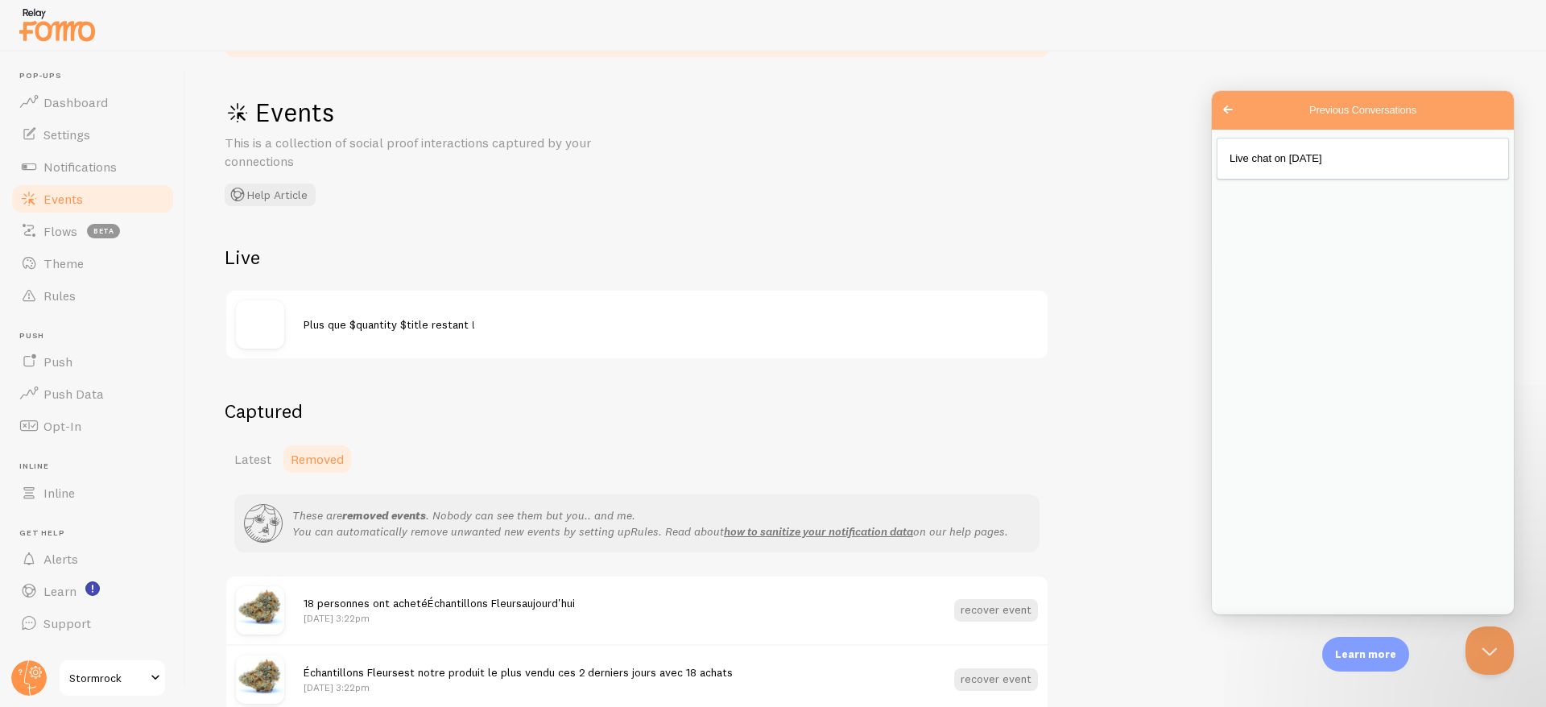
scroll to position [96, 0]
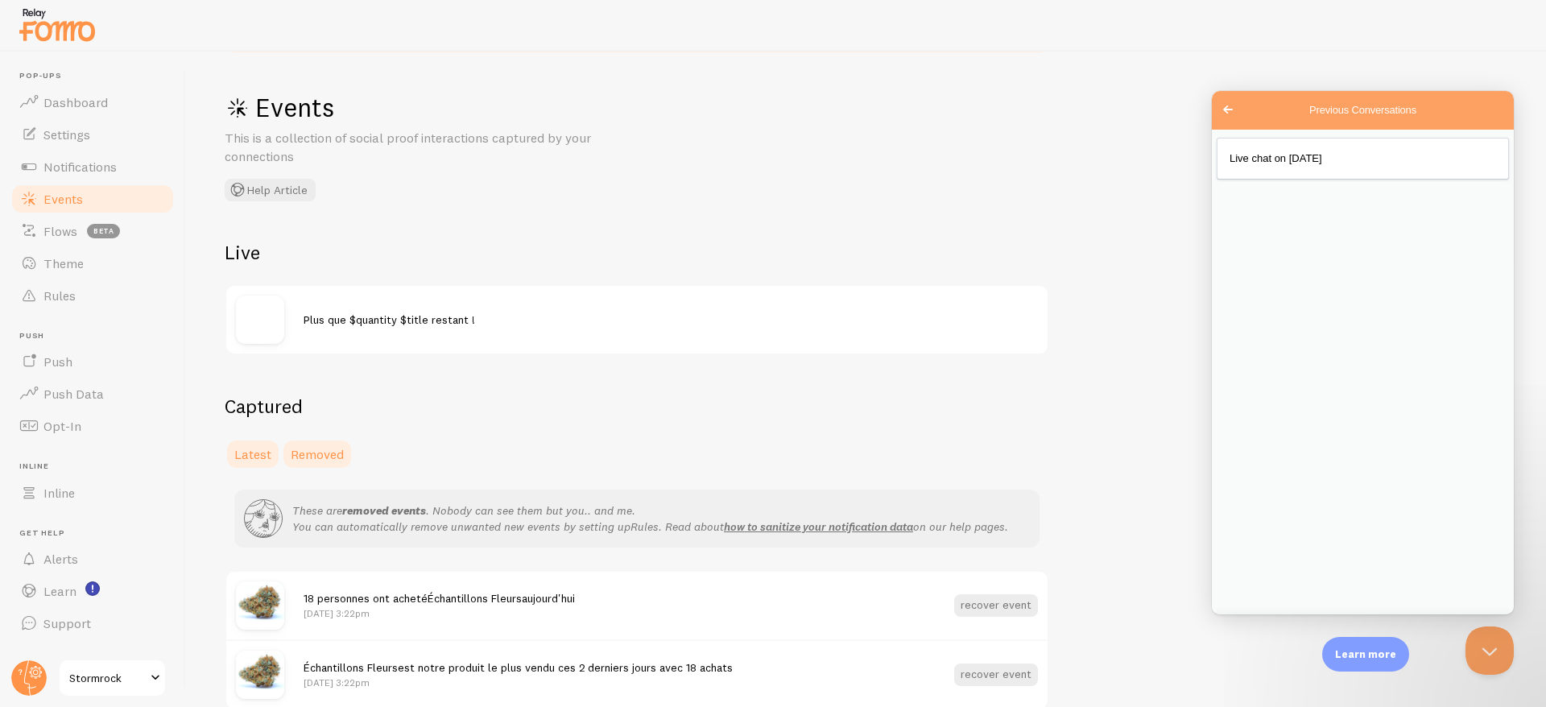
click at [250, 456] on span "Latest" at bounding box center [252, 454] width 37 height 16
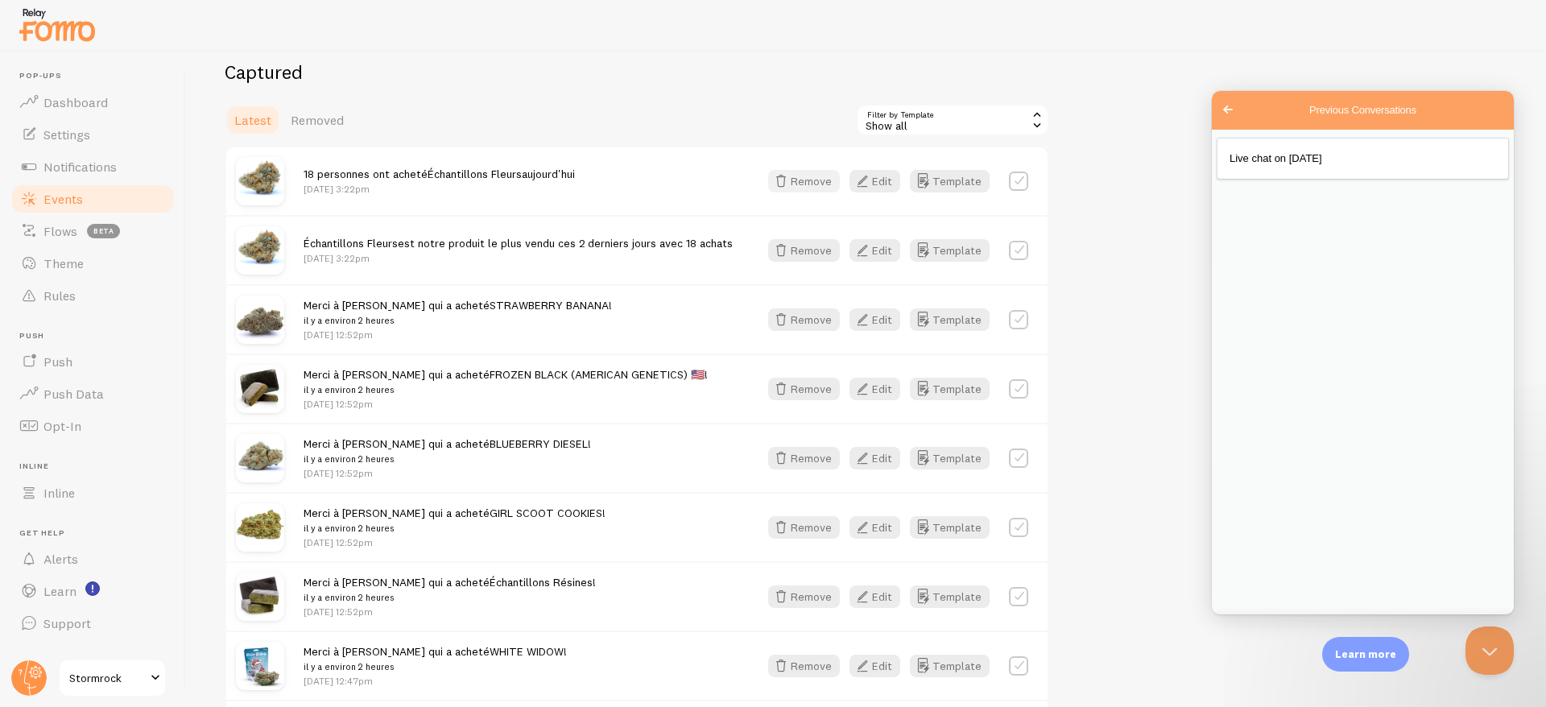
scroll to position [431, 0]
click at [1479, 645] on button "Close Beacon popover" at bounding box center [1486, 647] width 48 height 48
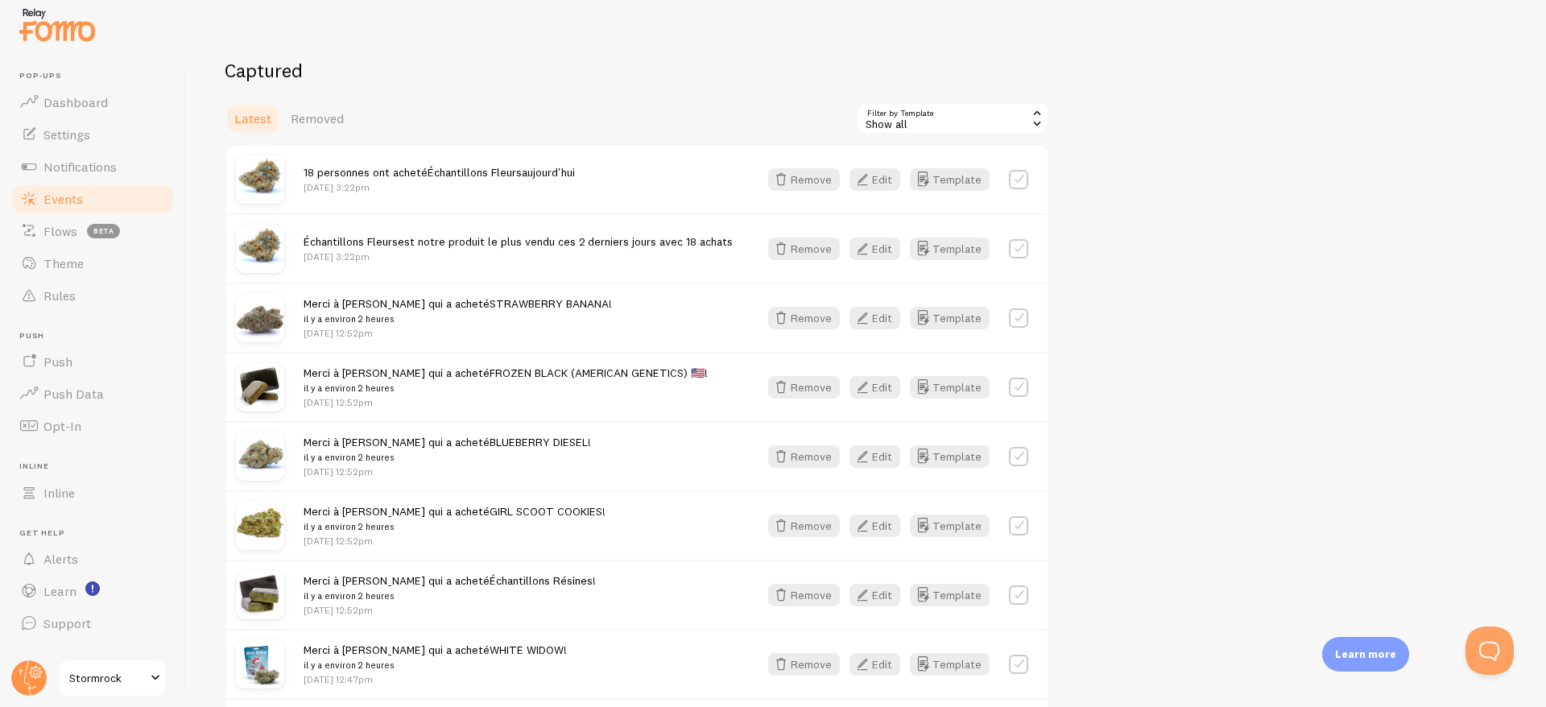
click at [1023, 175] on label at bounding box center [1018, 179] width 19 height 19
checkbox input "true"
click at [893, 115] on button "Select All" at bounding box center [887, 118] width 63 height 23
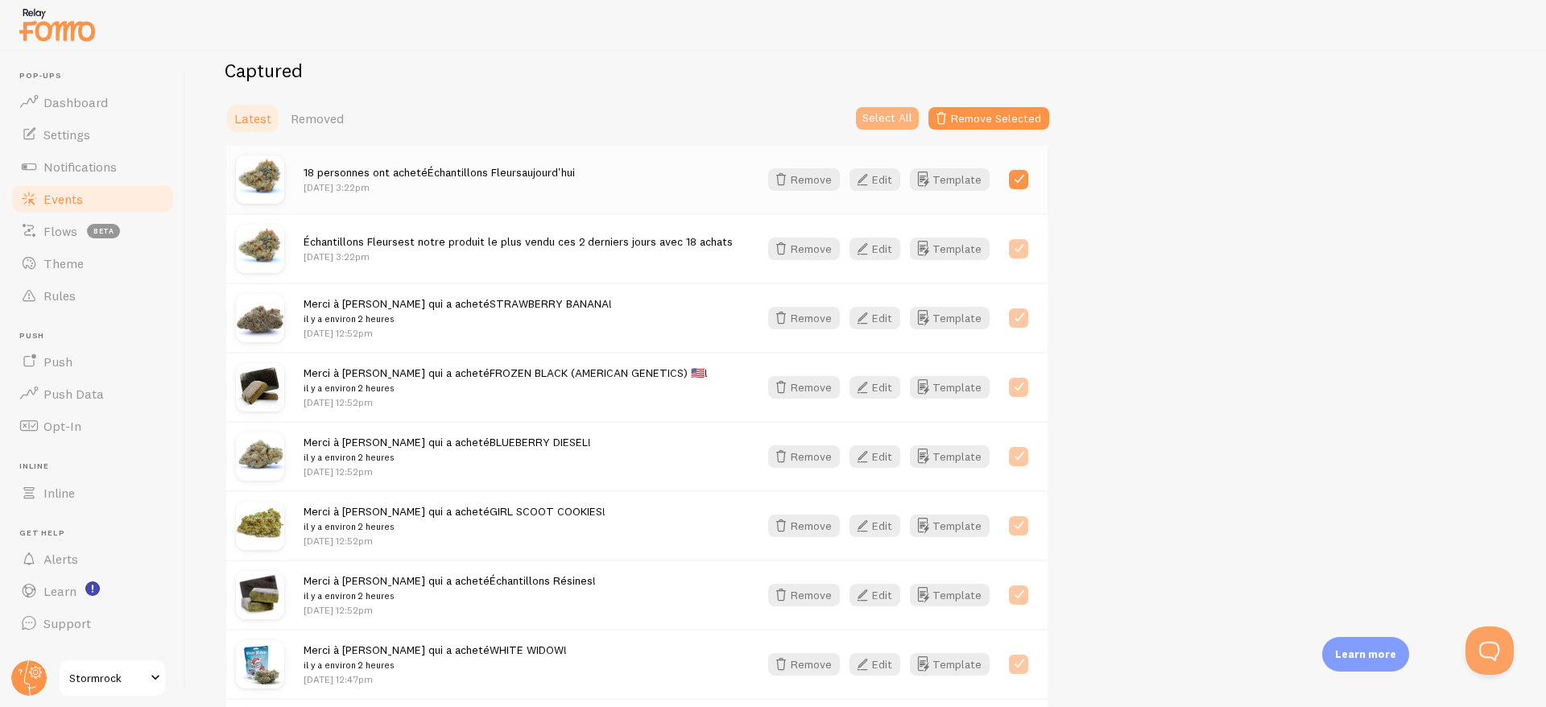
checkbox input "true"
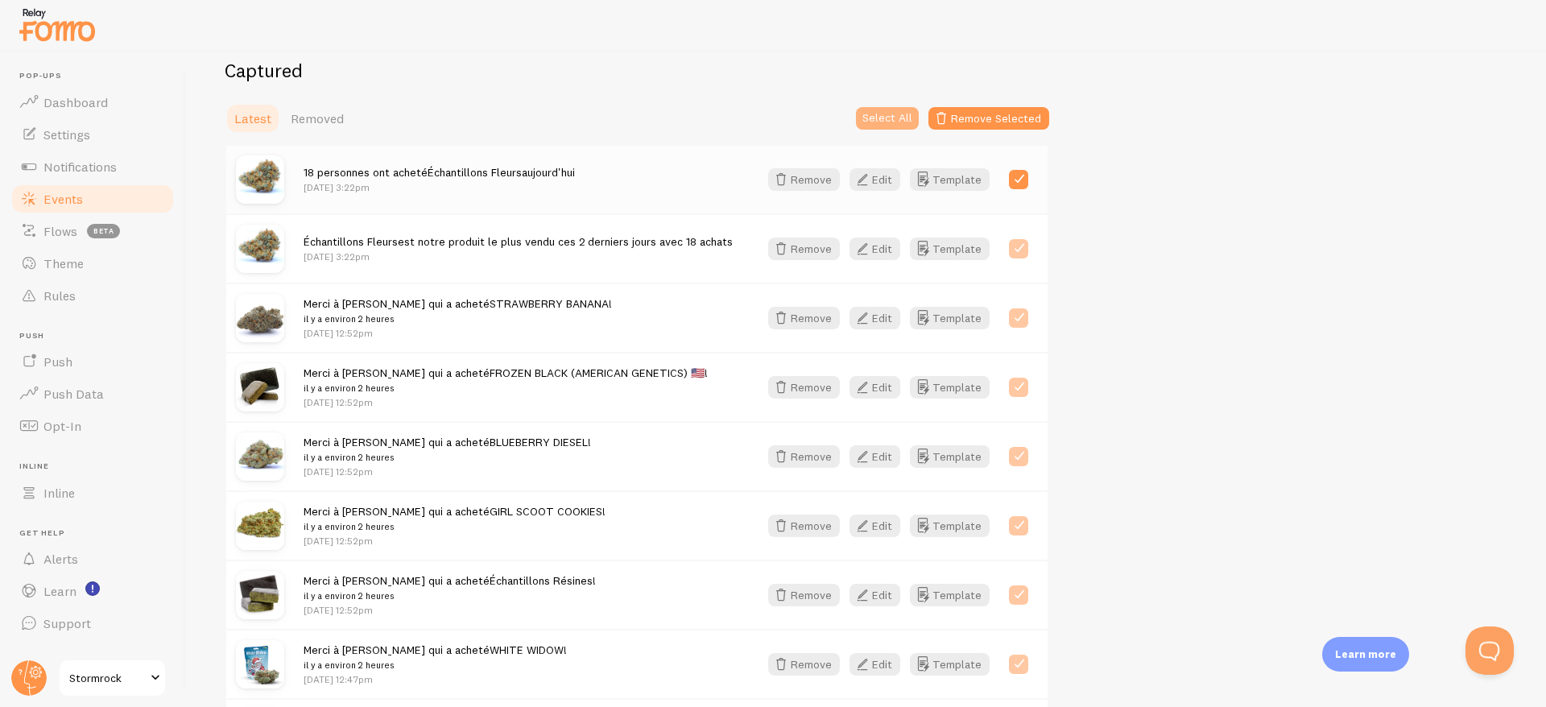
checkbox input "true"
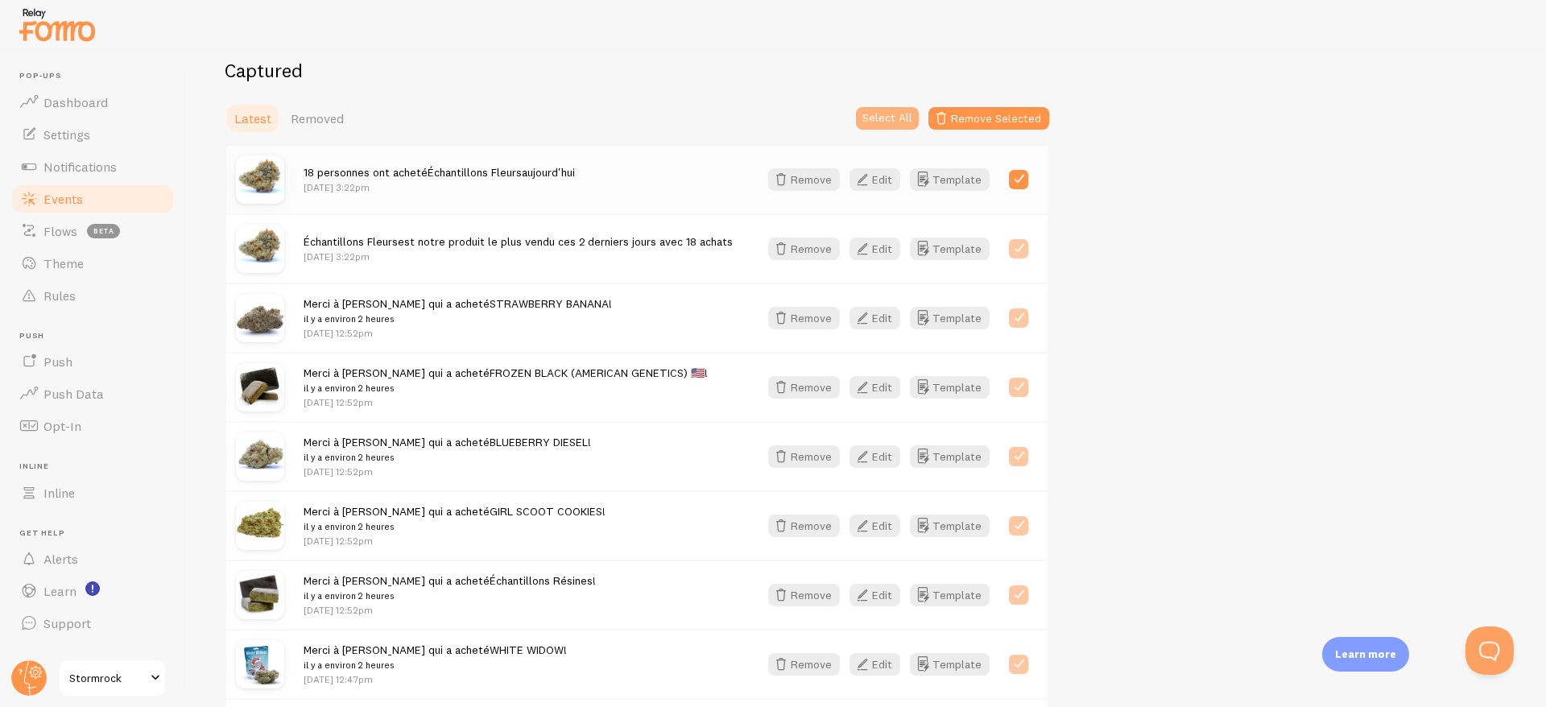
checkbox input "true"
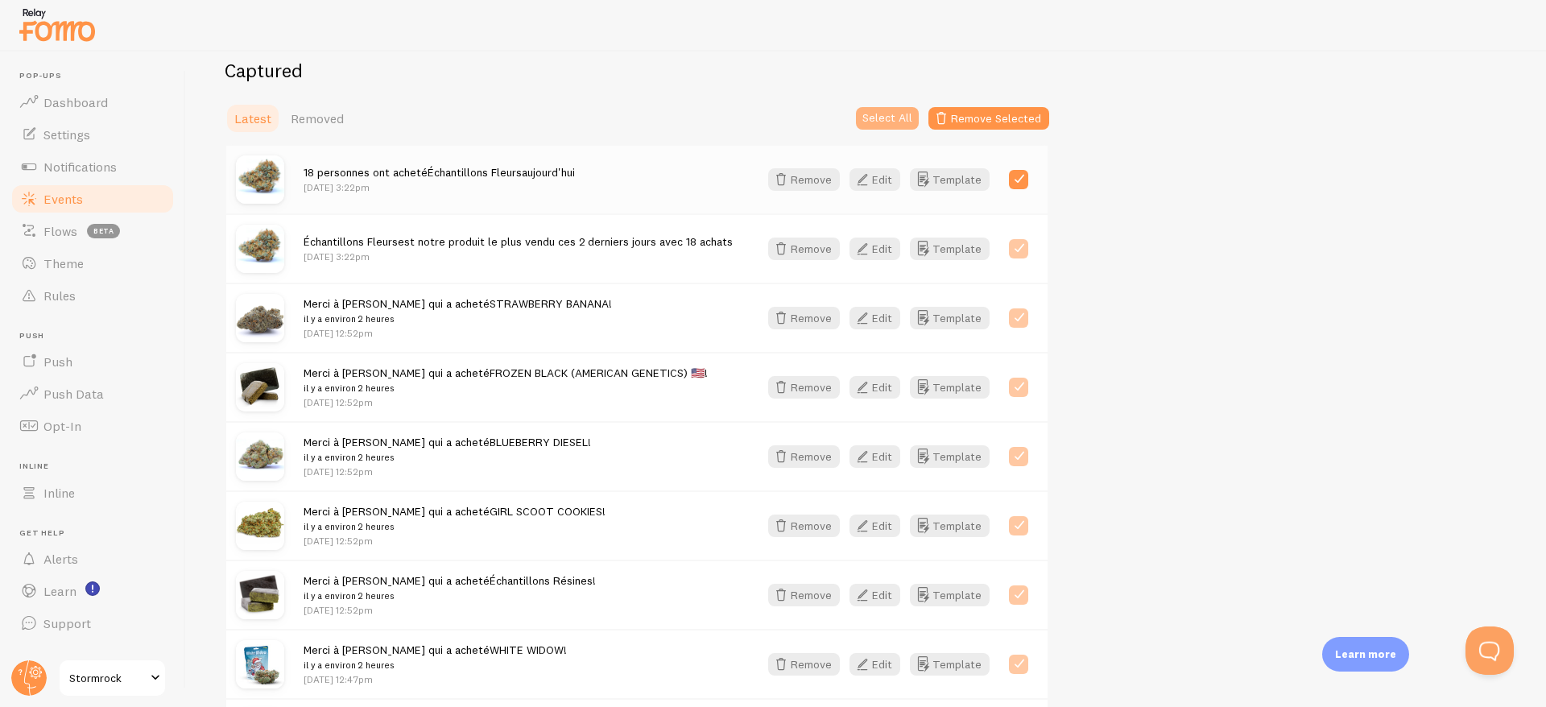
checkbox input "true"
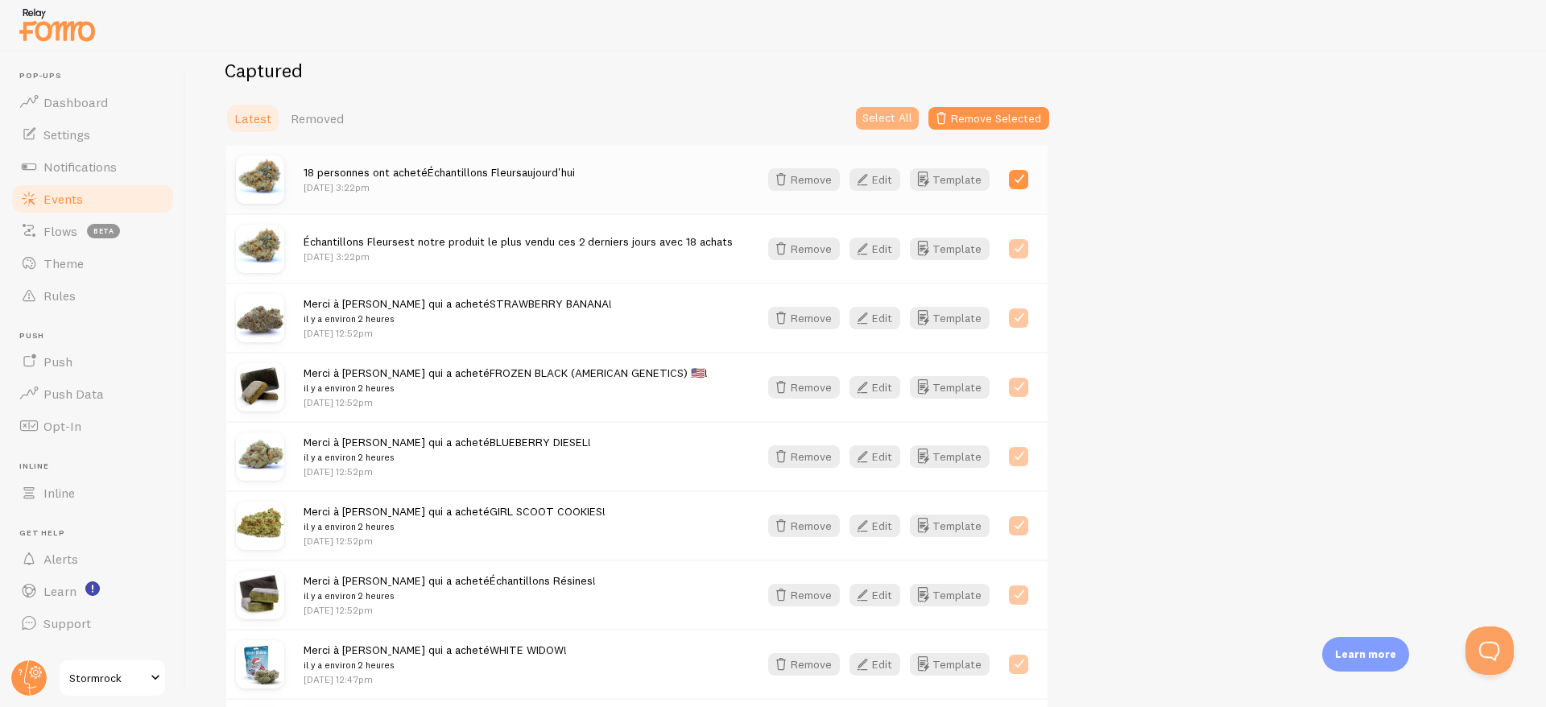
checkbox input "true"
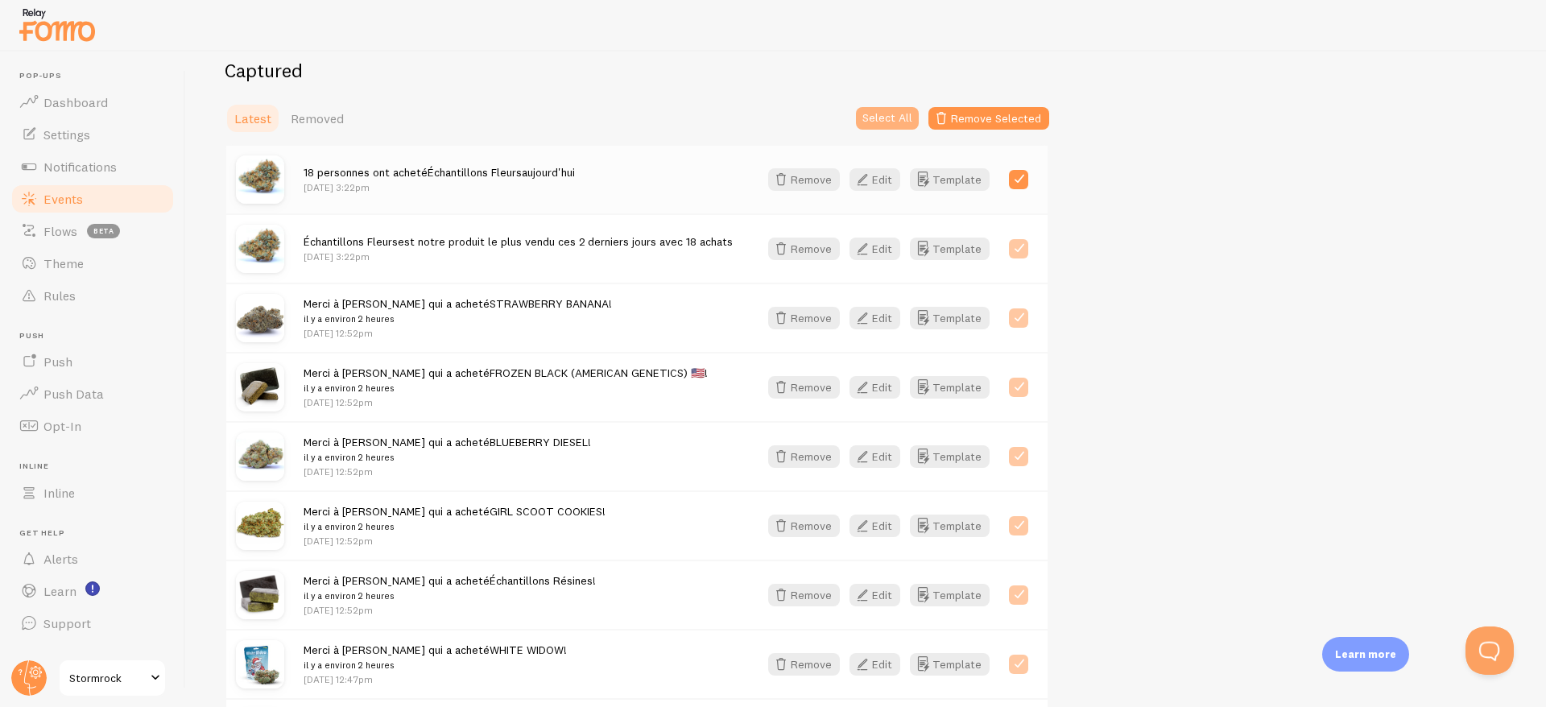
checkbox input "true"
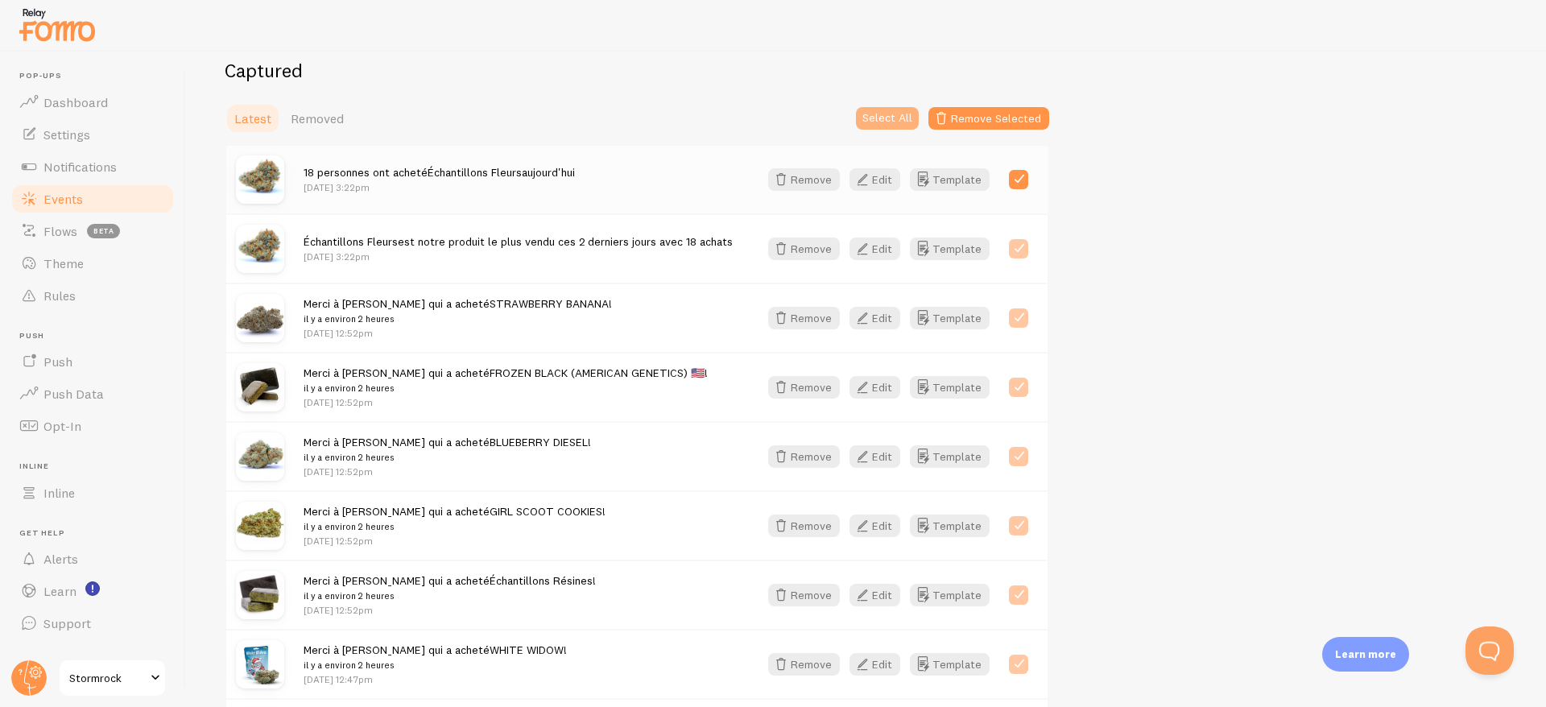
checkbox input "true"
click at [981, 118] on button "Remove Selected" at bounding box center [988, 118] width 121 height 23
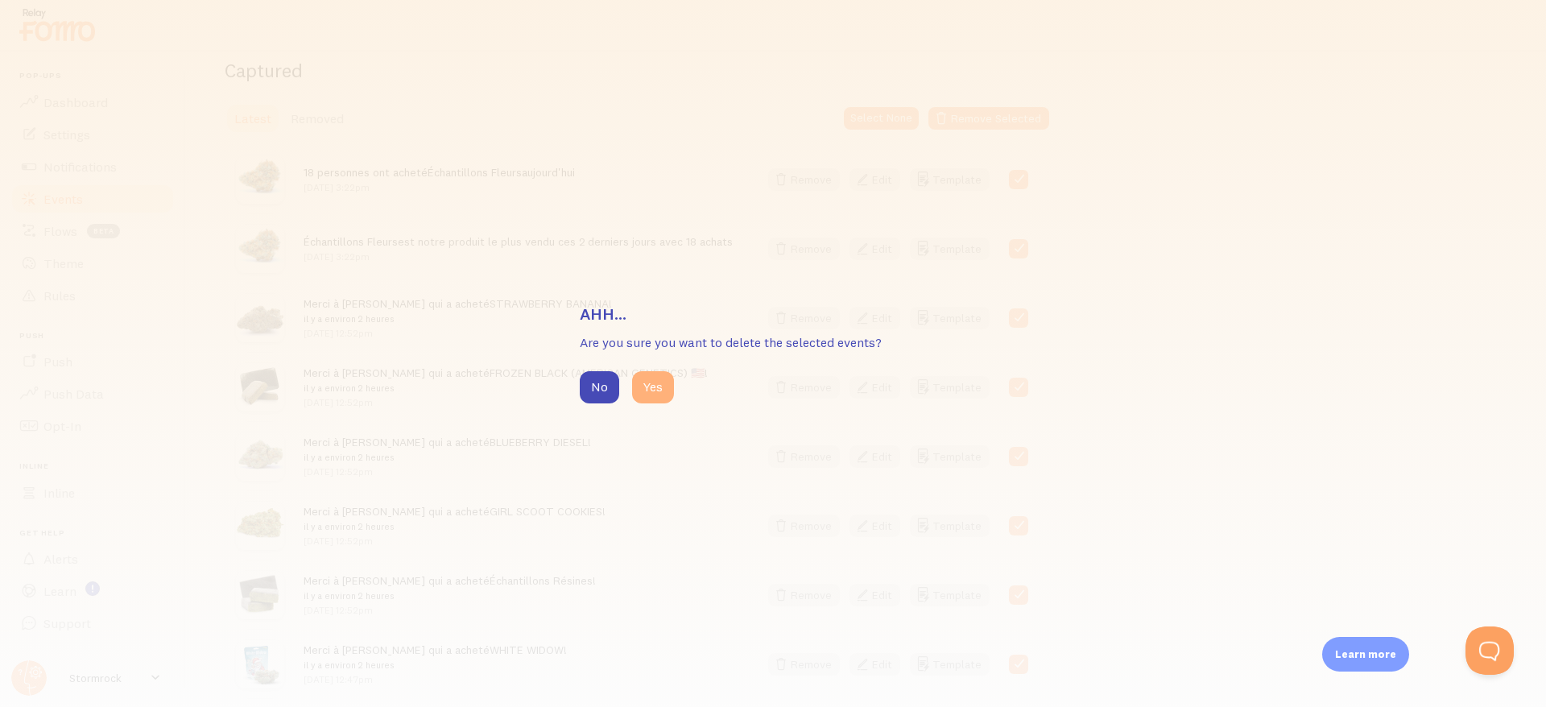
click at [655, 384] on button "Yes" at bounding box center [653, 387] width 42 height 32
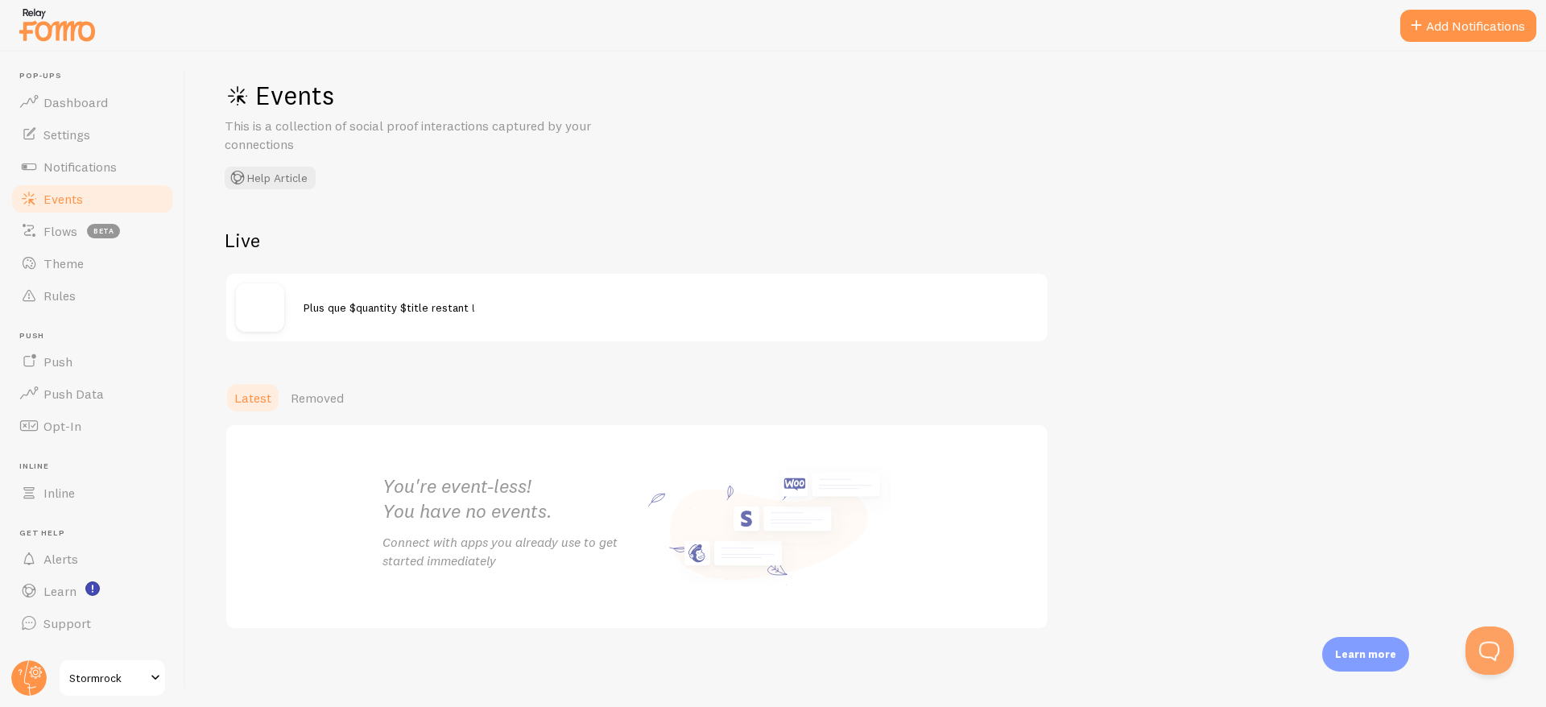
scroll to position [107, 0]
click at [594, 185] on div "Events This is a collection of social proof interactions captured by your conne…" at bounding box center [466, 135] width 483 height 110
click at [77, 189] on link "Events" at bounding box center [93, 199] width 166 height 32
click at [77, 168] on span "Notifications" at bounding box center [79, 167] width 73 height 16
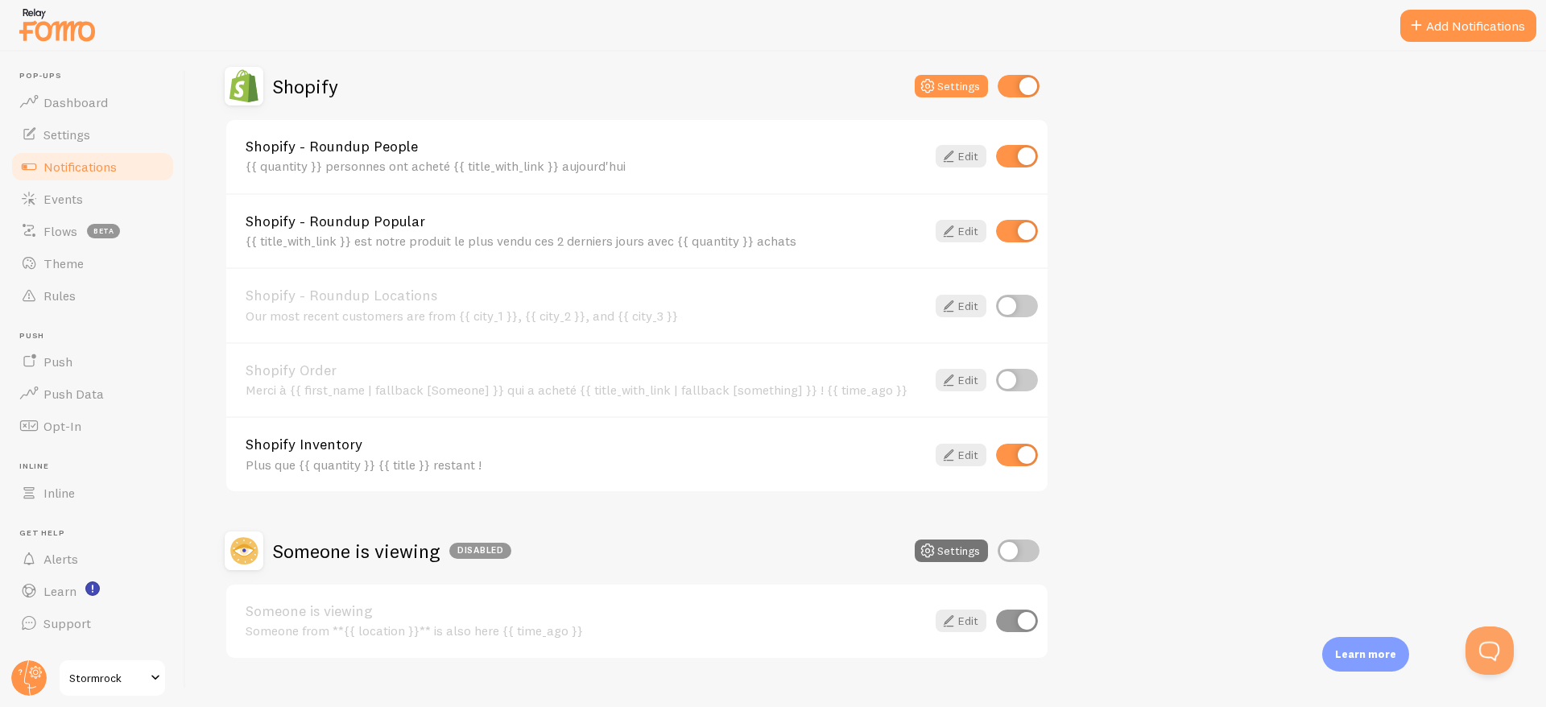
scroll to position [515, 0]
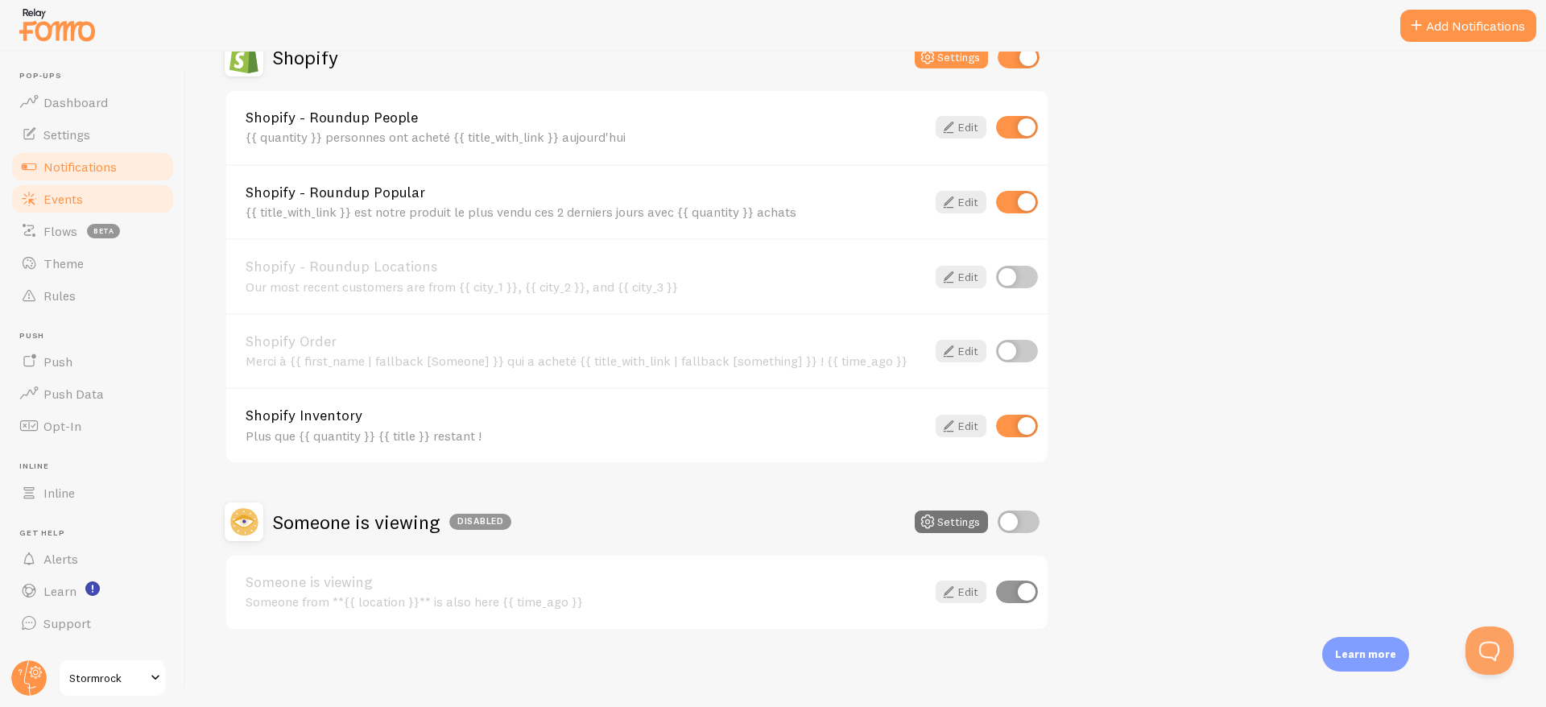
click at [52, 205] on span "Events" at bounding box center [62, 199] width 39 height 16
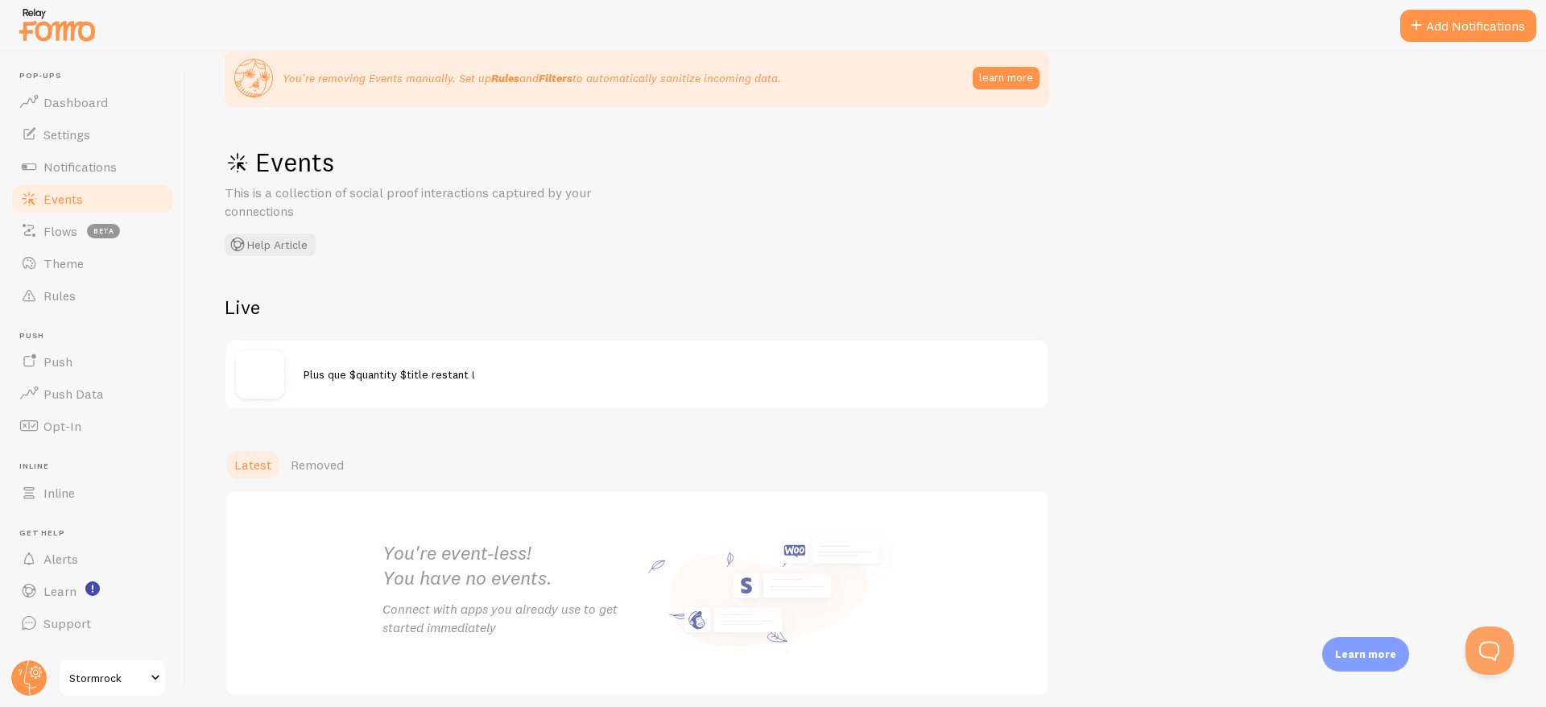
scroll to position [107, 0]
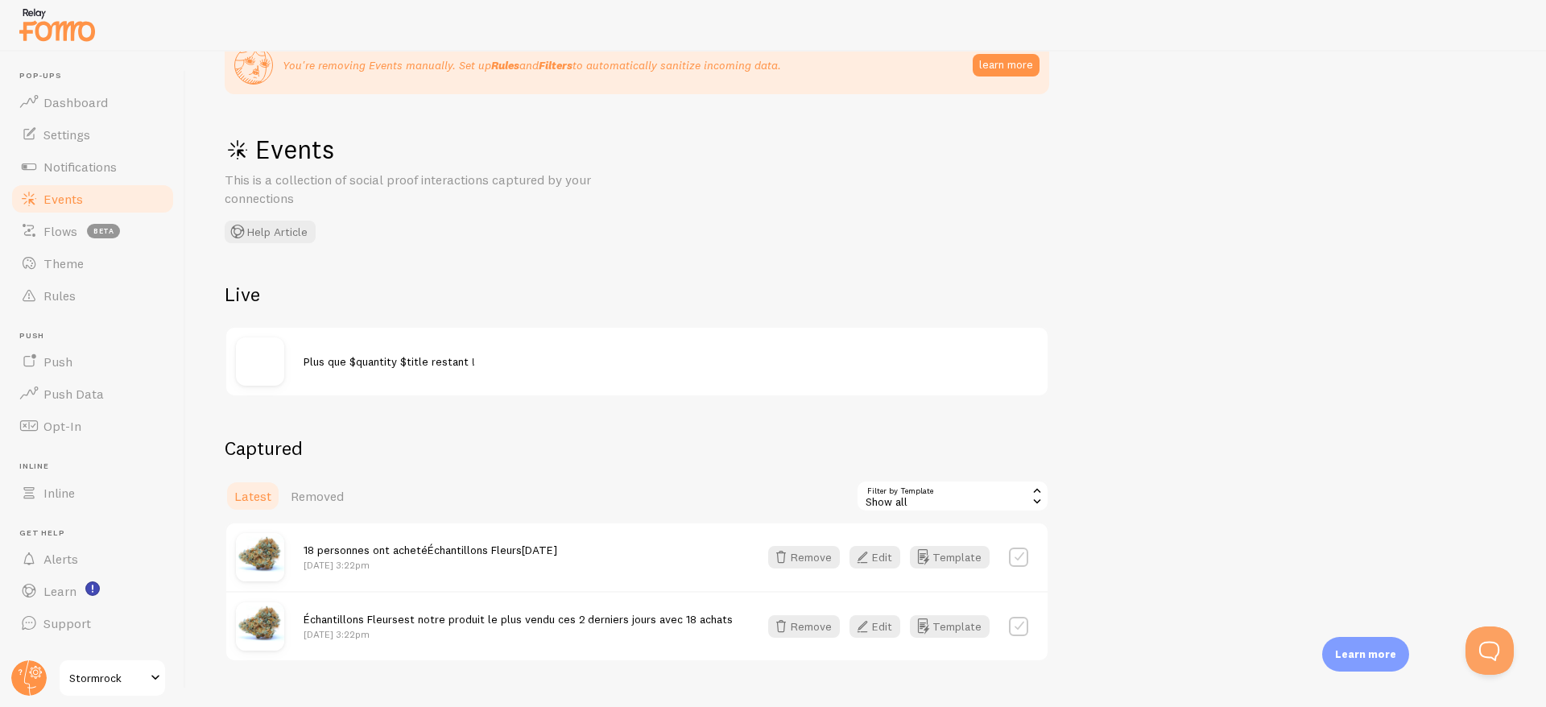
scroll to position [85, 0]
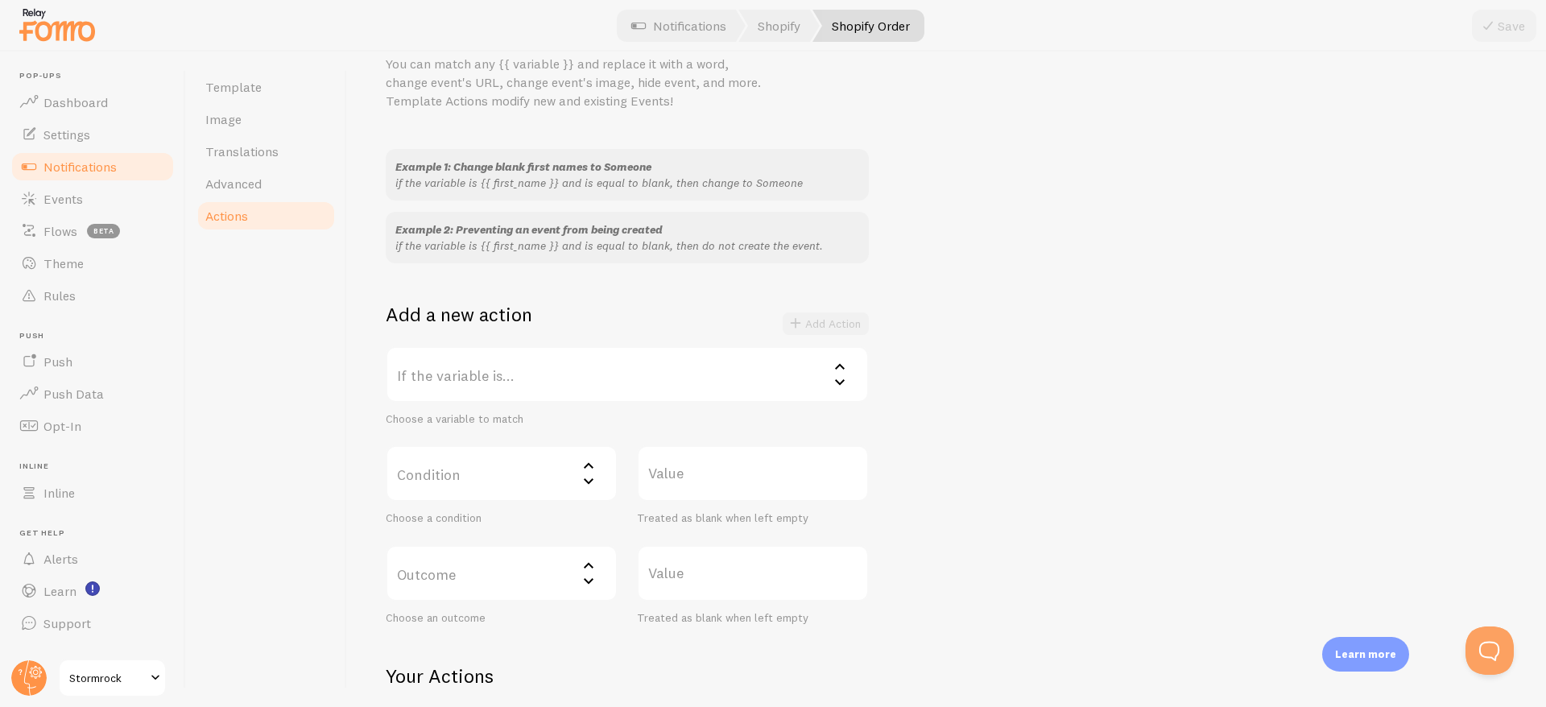
scroll to position [216, 0]
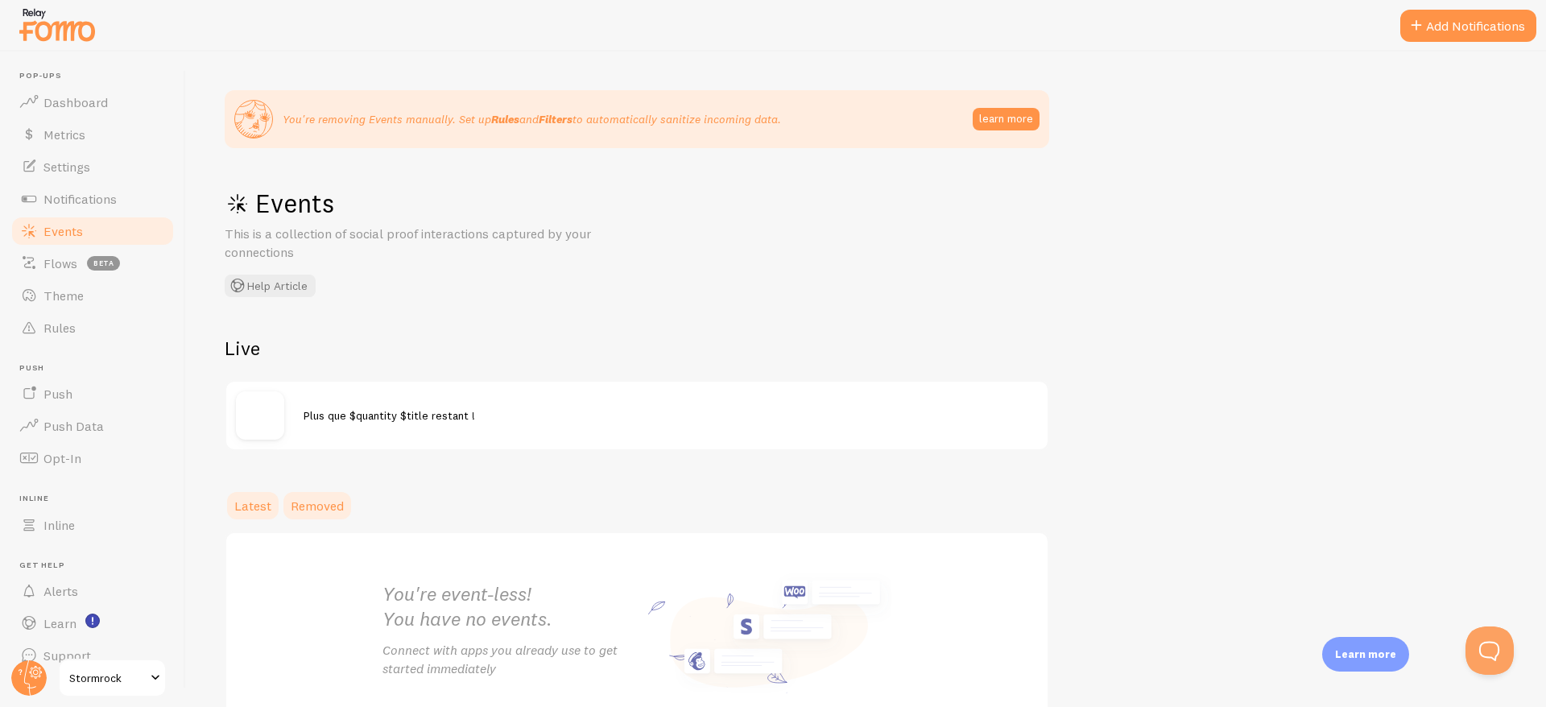
click at [315, 502] on span "Removed" at bounding box center [317, 506] width 53 height 16
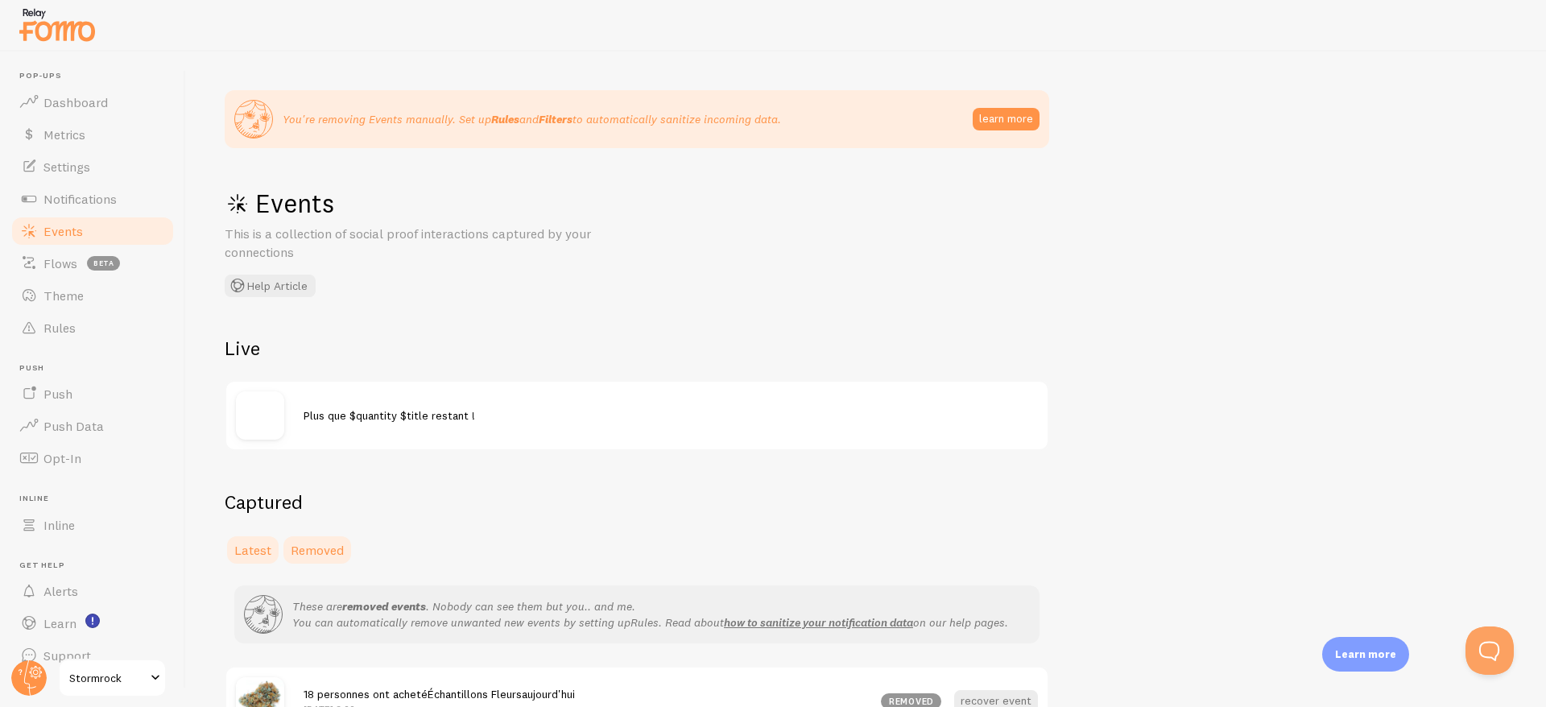
click at [250, 553] on span "Latest" at bounding box center [252, 550] width 37 height 16
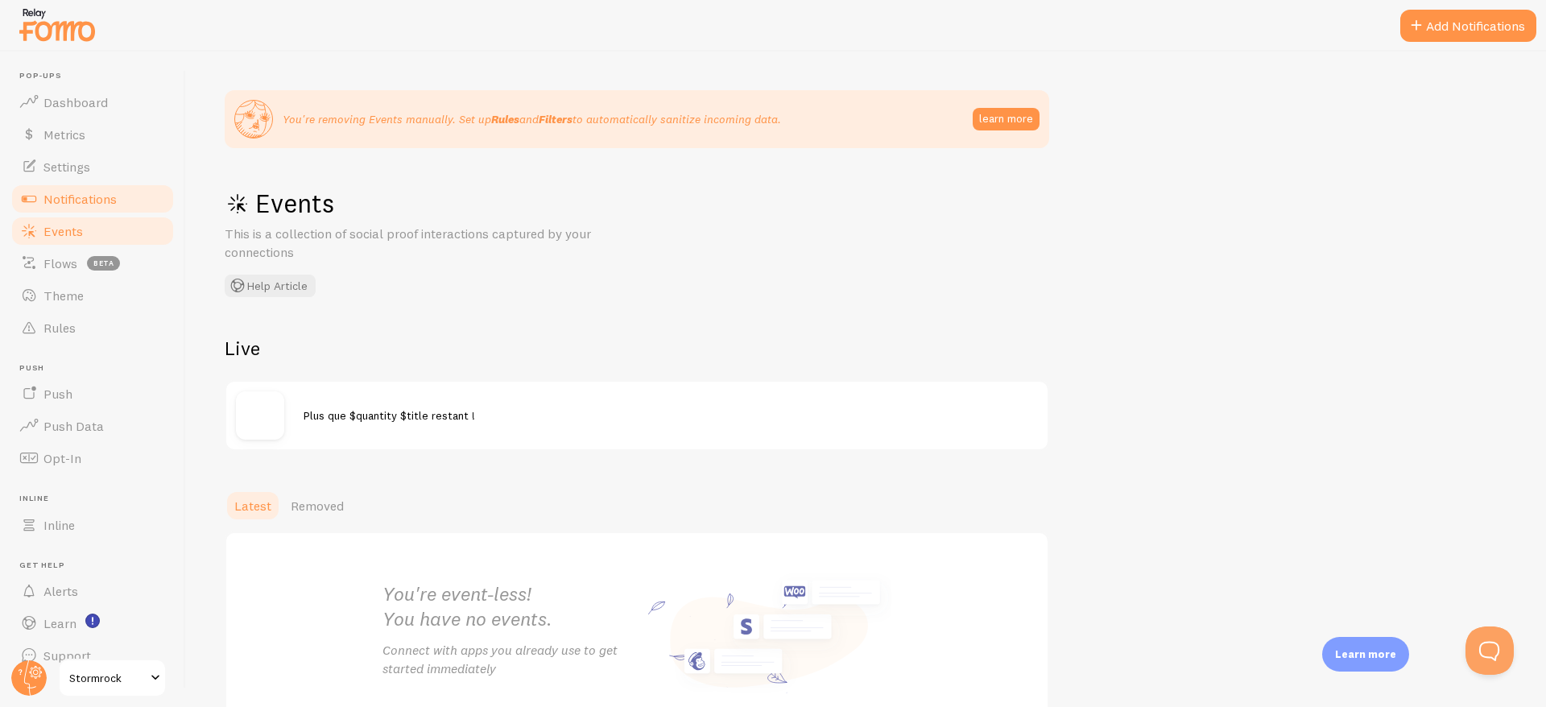
click at [61, 198] on span "Notifications" at bounding box center [79, 199] width 73 height 16
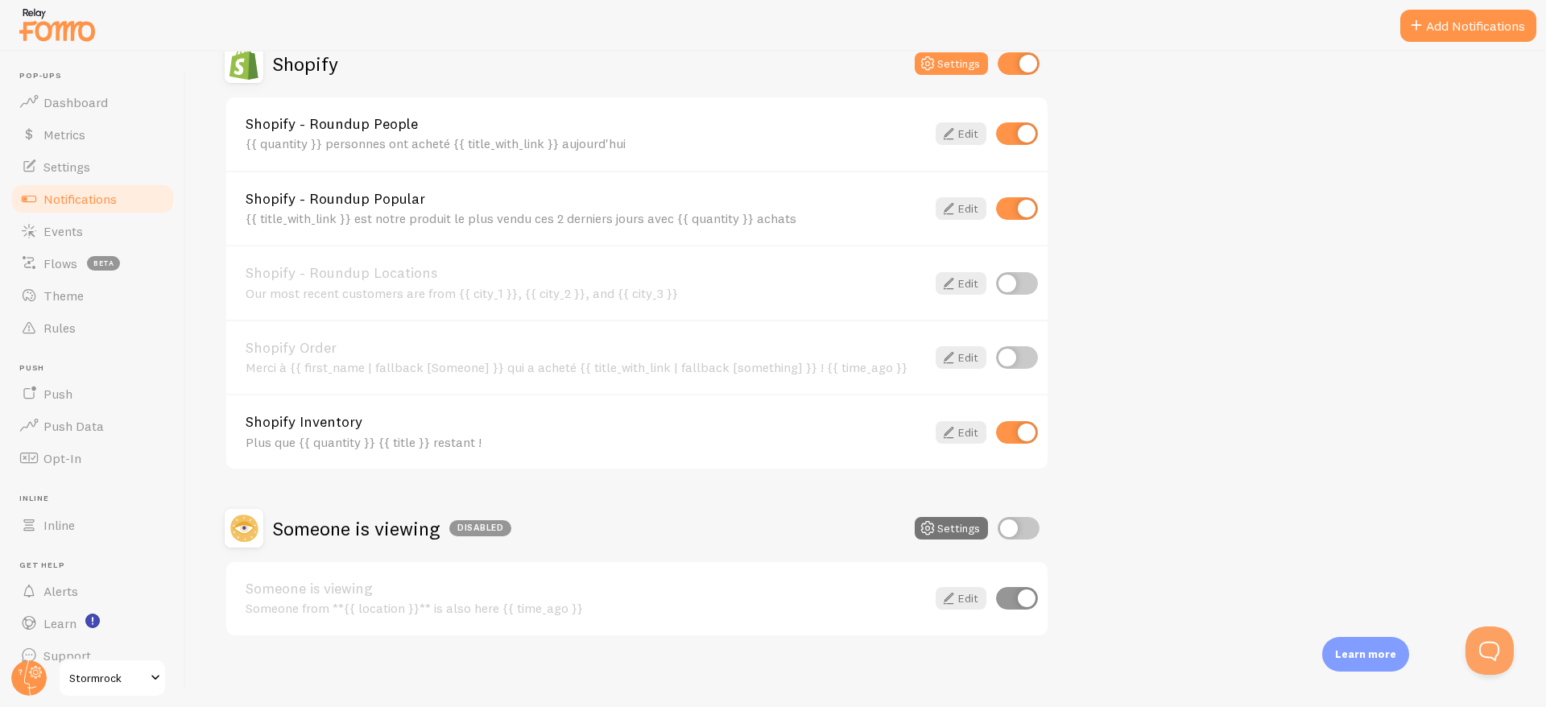
scroll to position [515, 0]
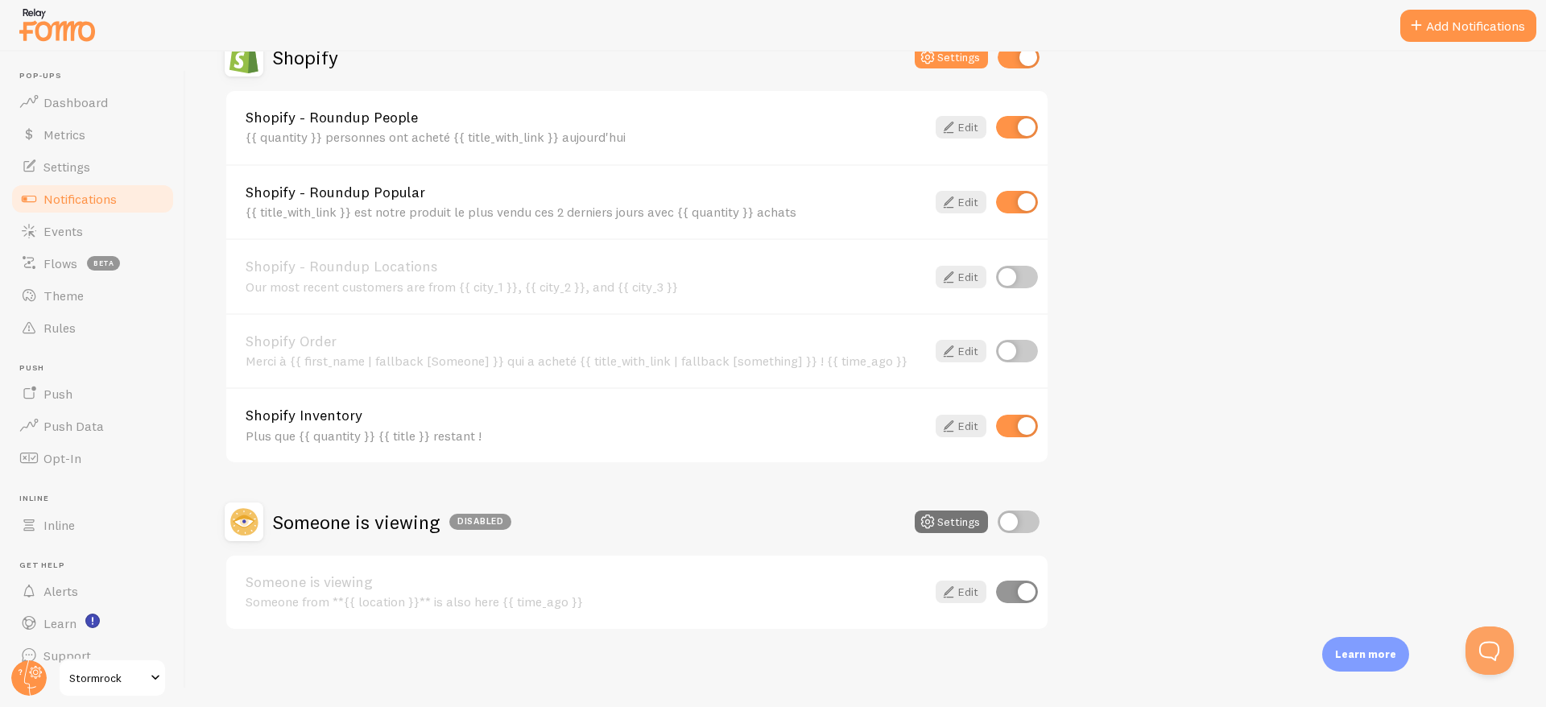
click at [1009, 343] on input "checkbox" at bounding box center [1017, 351] width 42 height 23
checkbox input "true"
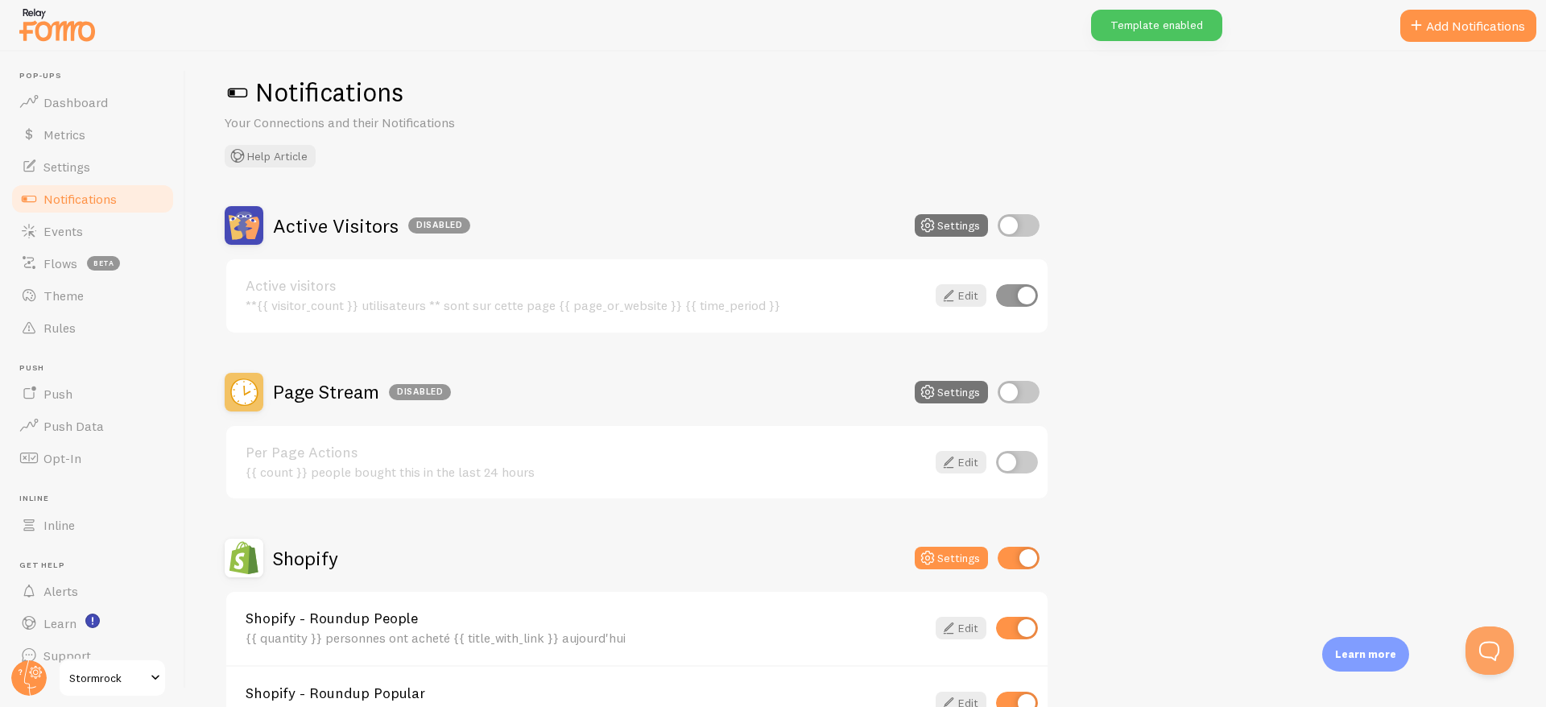
scroll to position [0, 0]
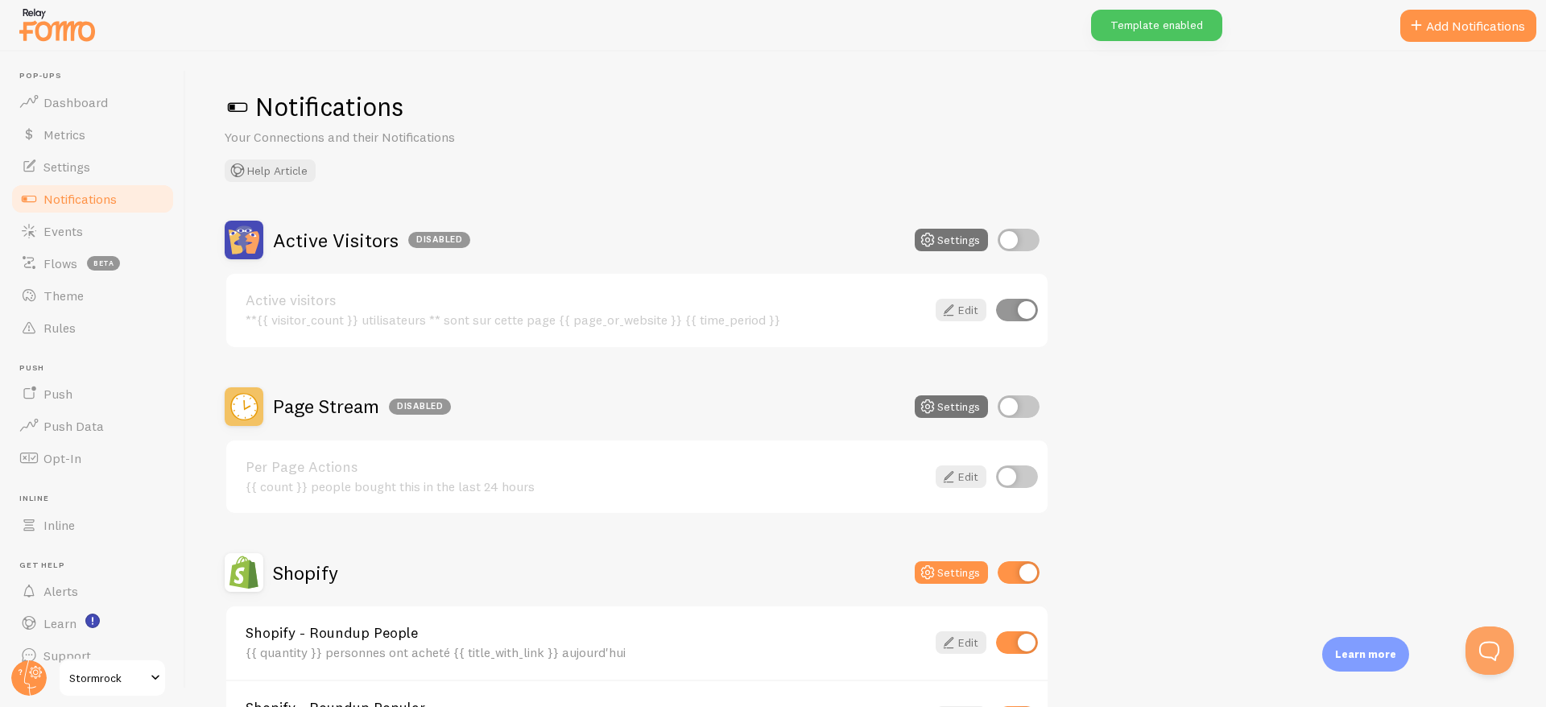
click at [88, 194] on span "Notifications" at bounding box center [79, 199] width 73 height 16
